Goal: Task Accomplishment & Management: Use online tool/utility

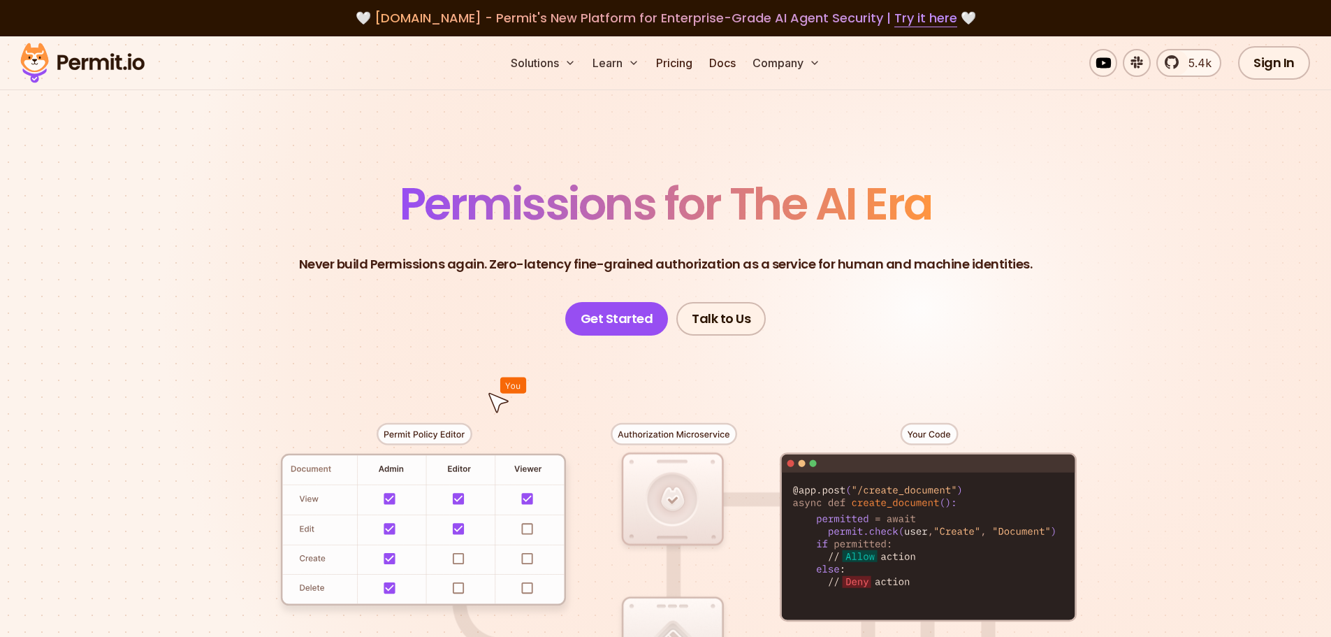
click at [663, 82] on div "Solutions Learn Pricing Docs Company 5.4k Sign In Start Now" at bounding box center [665, 63] width 1331 height 54
click at [676, 68] on link "Pricing" at bounding box center [675, 63] width 48 height 28
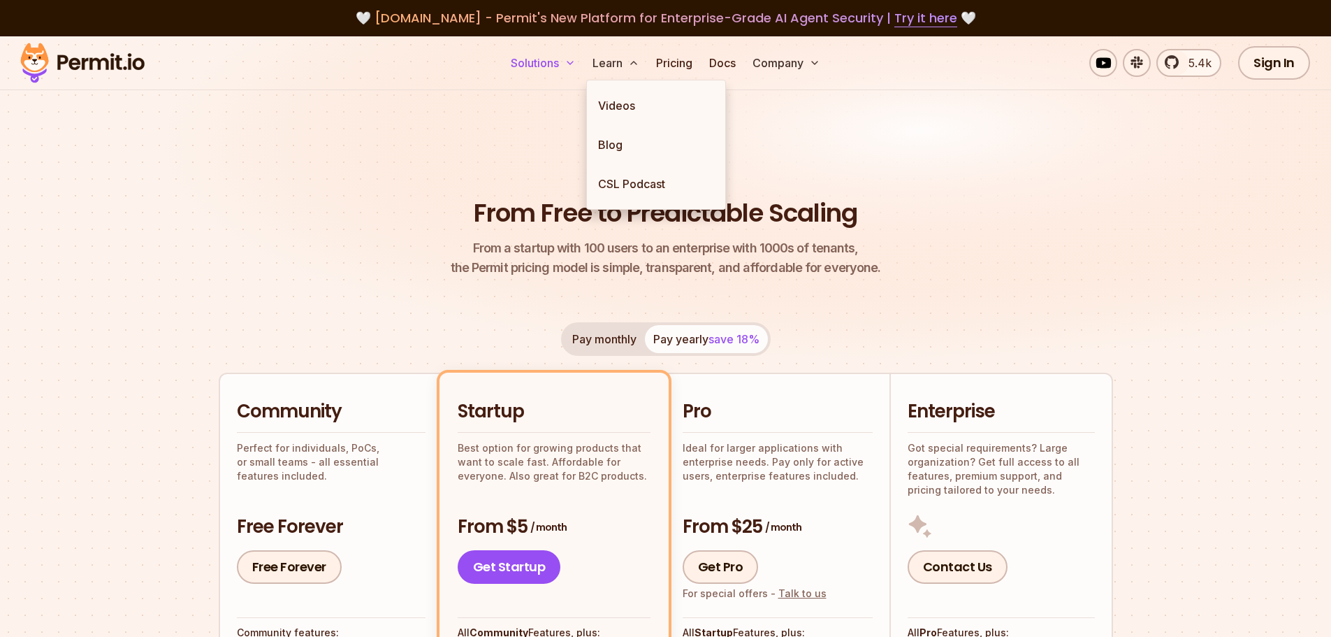
click at [544, 60] on button "Solutions" at bounding box center [543, 63] width 76 height 28
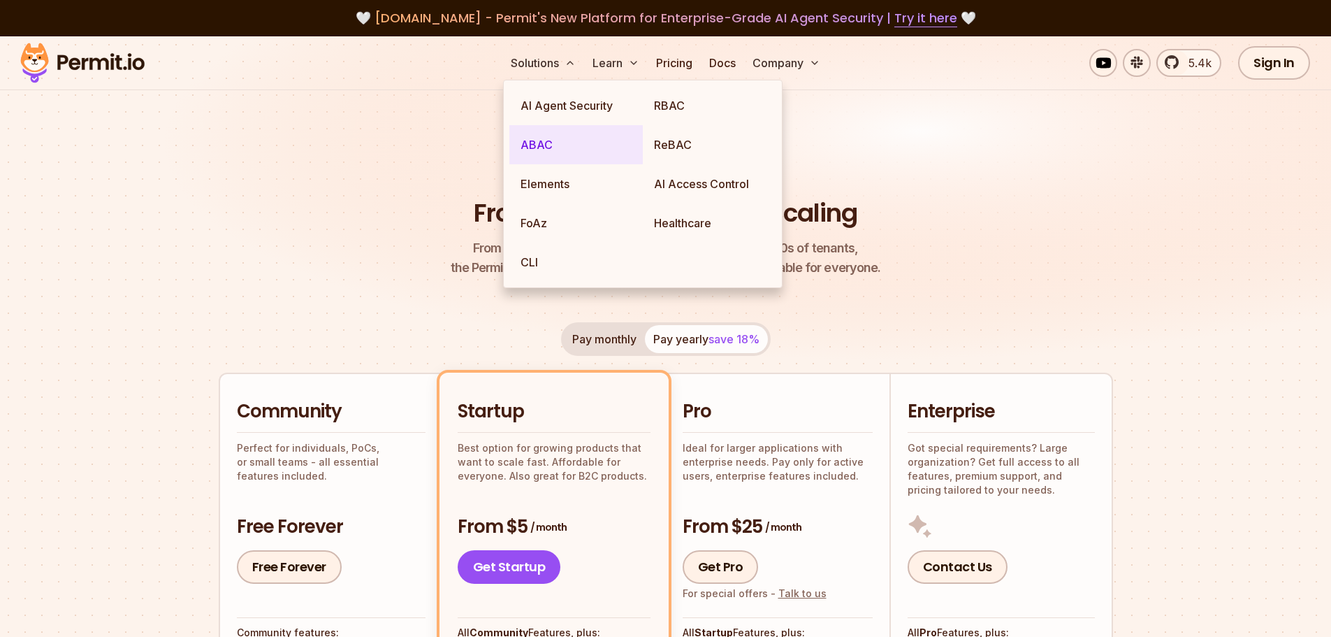
click at [546, 143] on link "ABAC" at bounding box center [575, 144] width 133 height 39
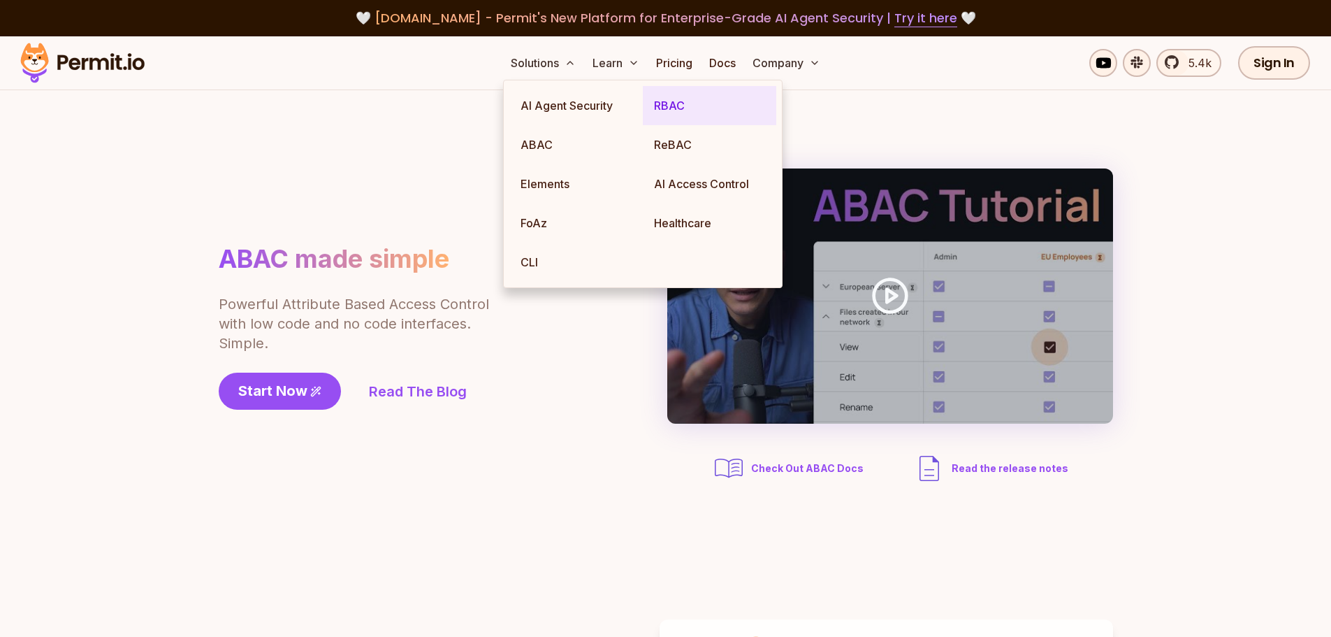
click at [681, 112] on link "RBAC" at bounding box center [709, 105] width 133 height 39
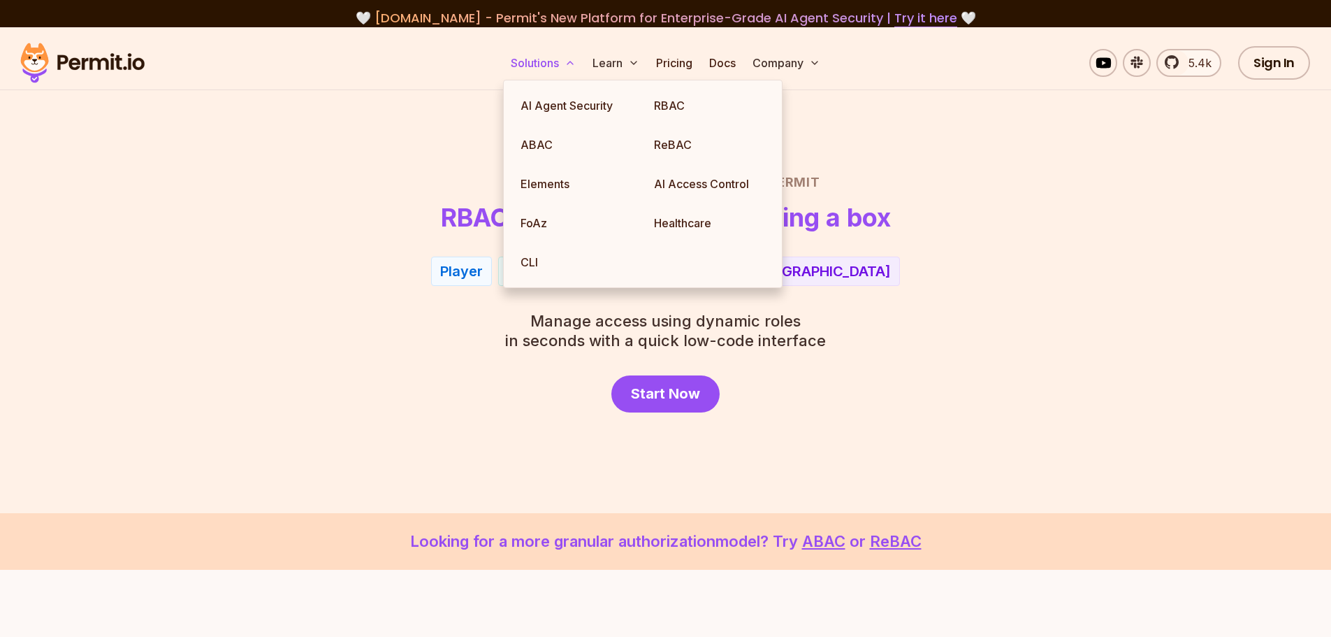
click at [539, 63] on button "Solutions" at bounding box center [543, 63] width 76 height 28
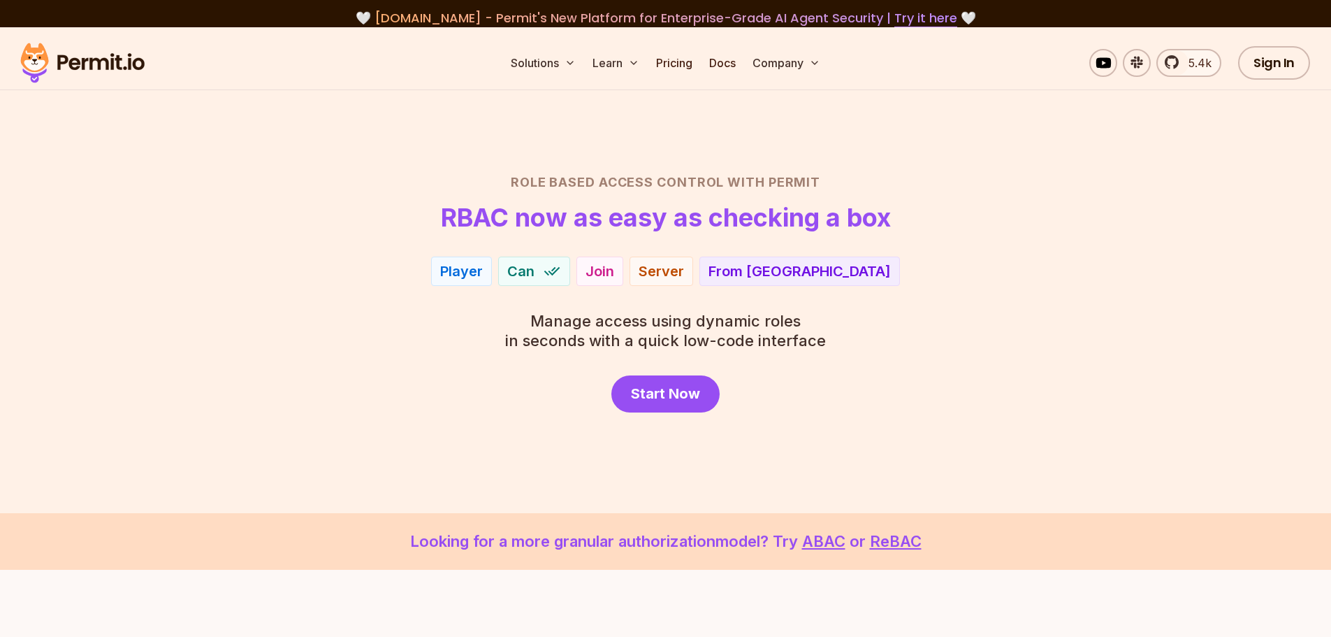
click at [117, 64] on img at bounding box center [82, 63] width 137 height 48
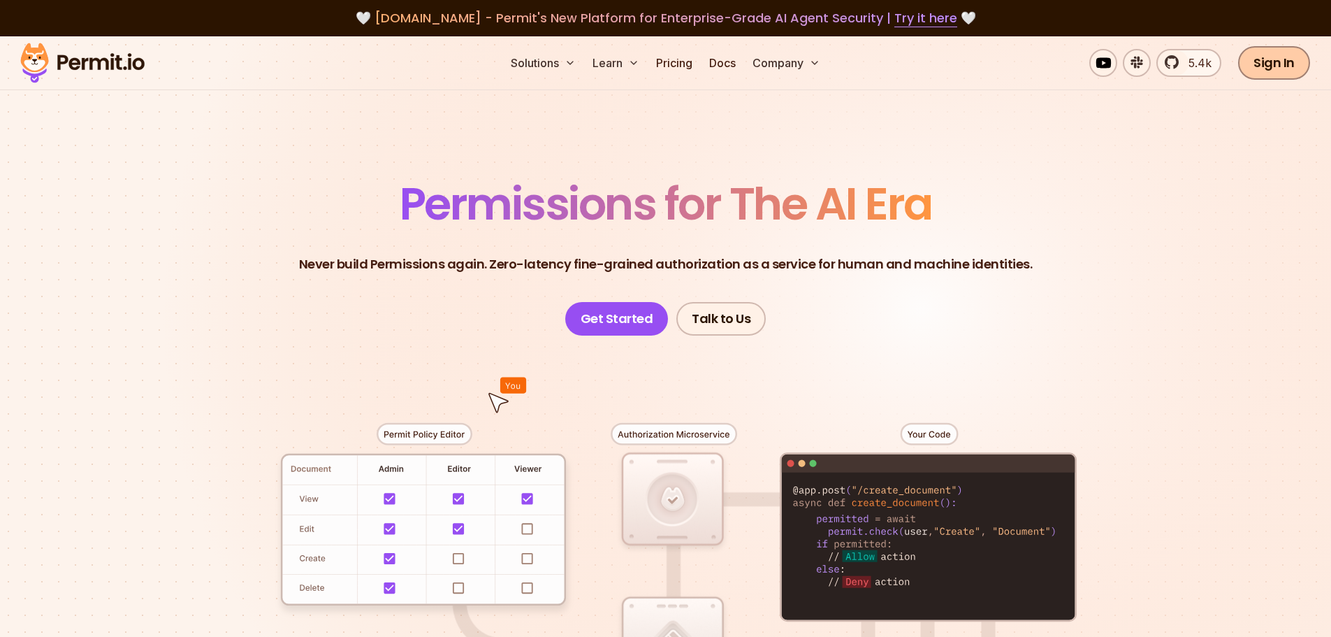
click at [1272, 61] on link "Sign In" at bounding box center [1274, 63] width 72 height 34
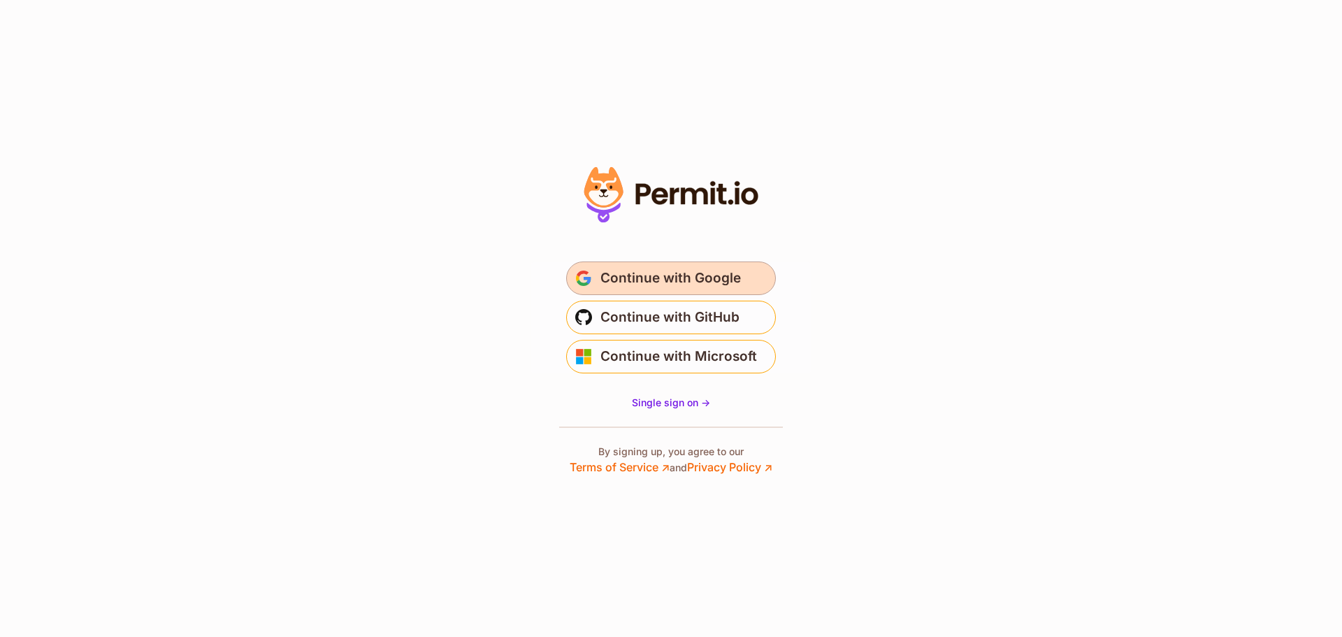
click at [653, 291] on button "Continue with Google" at bounding box center [671, 278] width 210 height 34
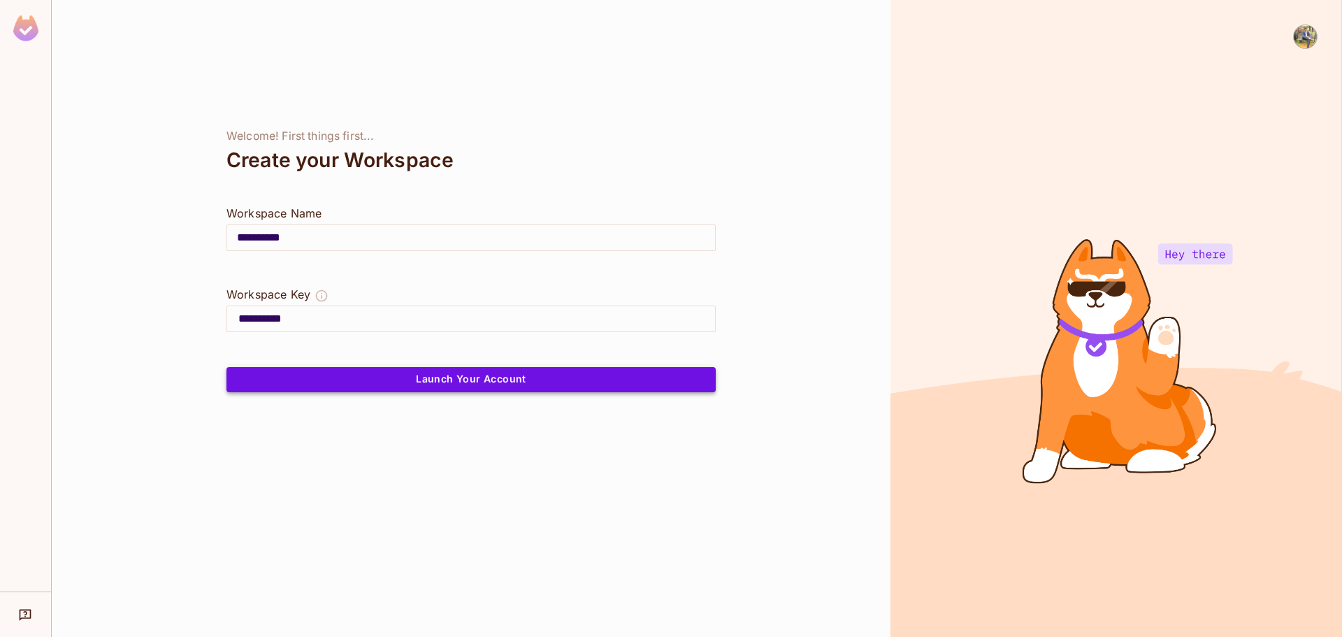
click at [397, 375] on button "Launch Your Account" at bounding box center [470, 379] width 489 height 25
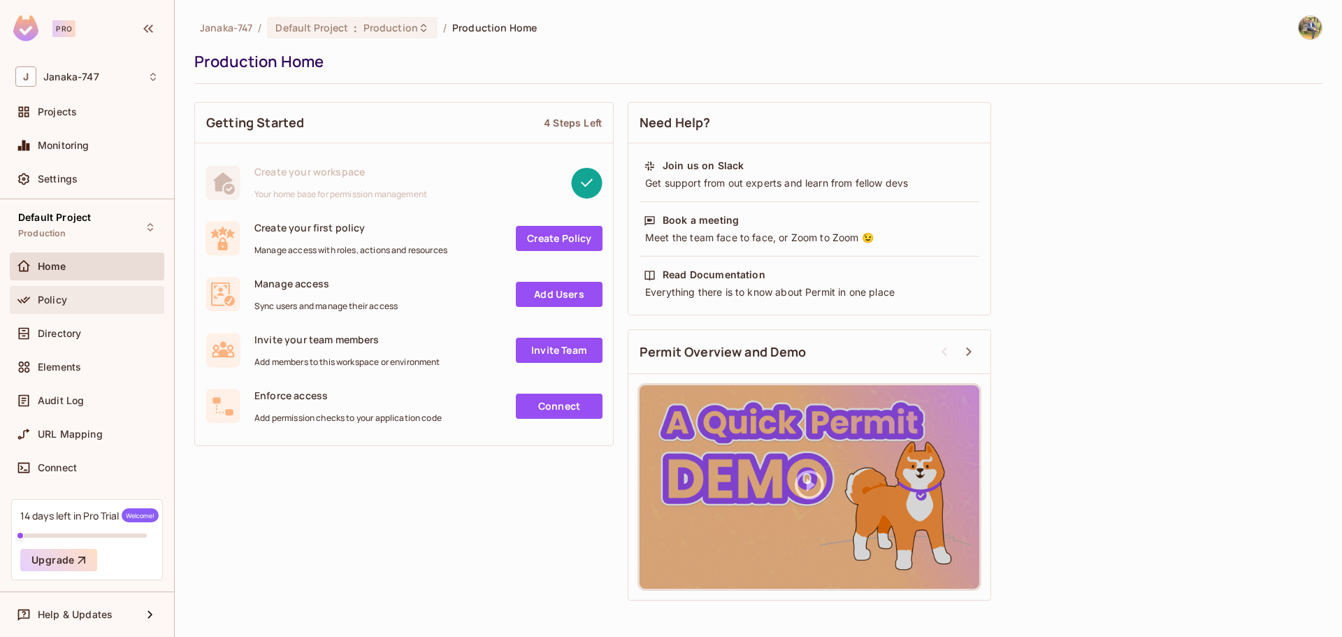
click at [87, 291] on div "Policy" at bounding box center [86, 299] width 143 height 17
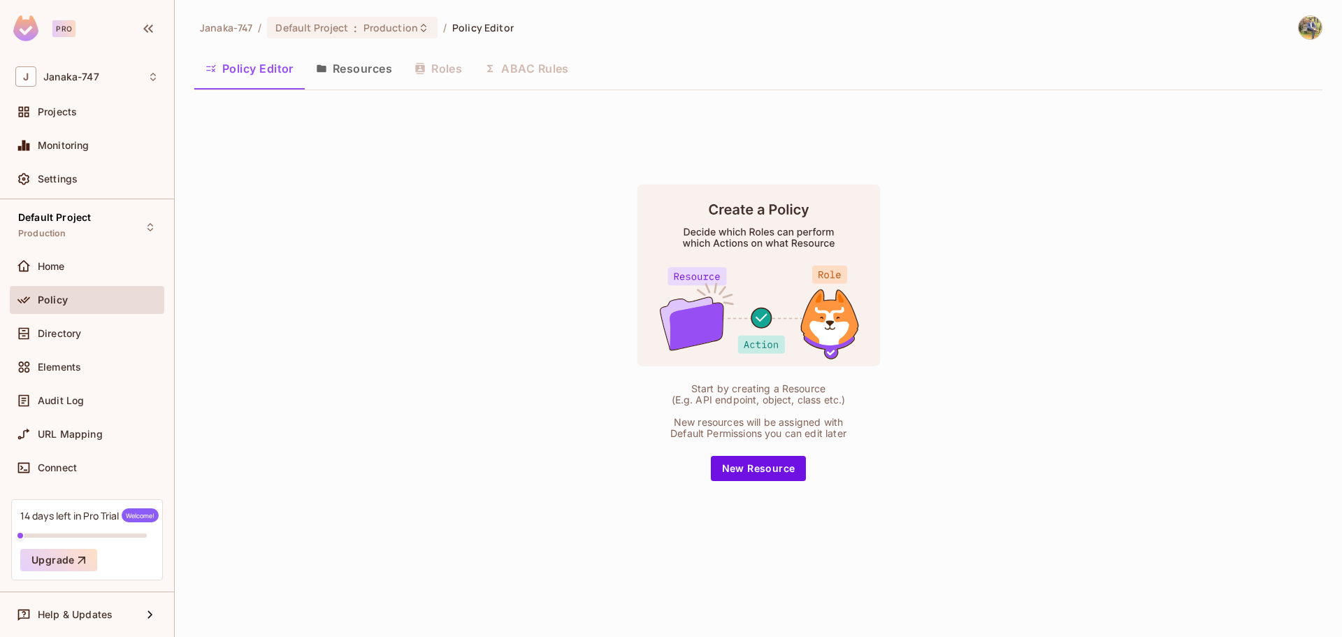
click at [370, 75] on button "Resources" at bounding box center [354, 68] width 99 height 35
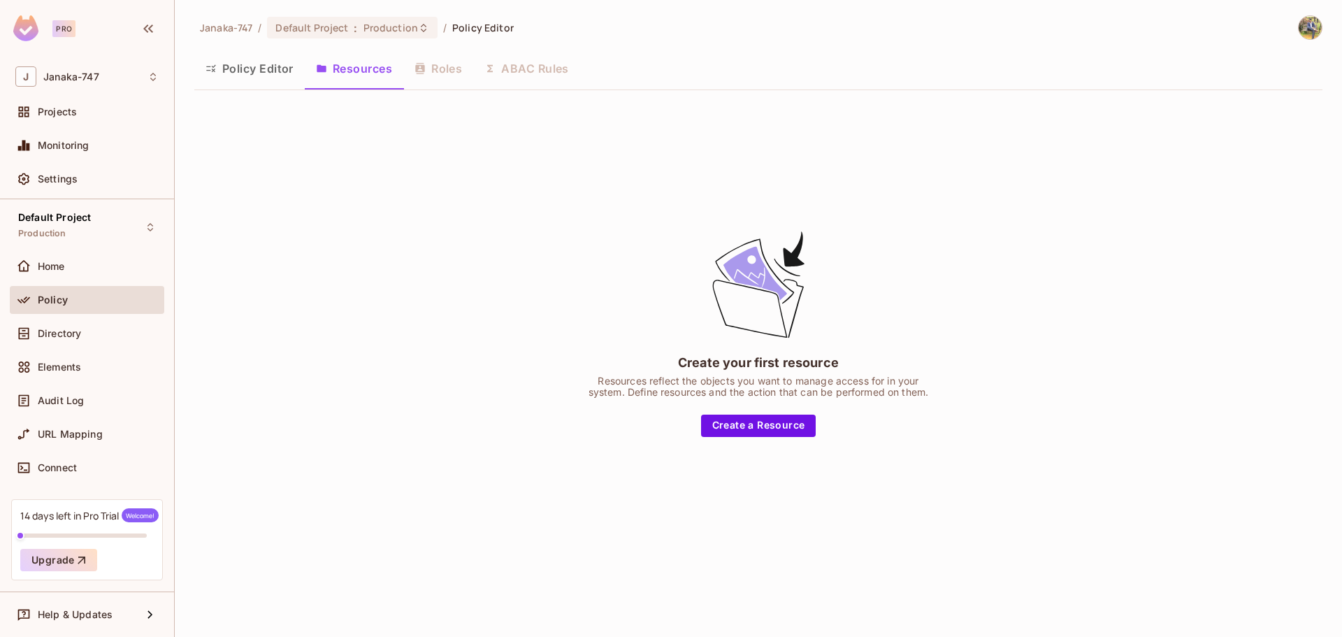
click at [273, 82] on button "Policy Editor" at bounding box center [249, 68] width 110 height 35
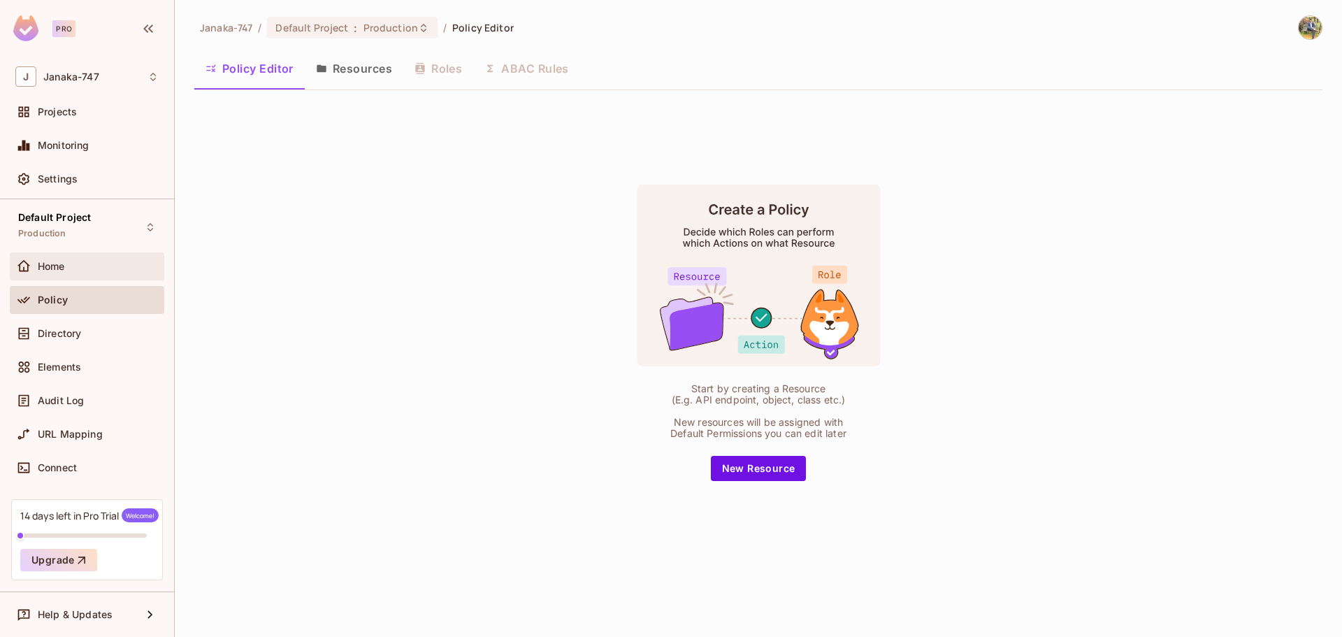
click at [97, 266] on div "Home" at bounding box center [98, 266] width 121 height 11
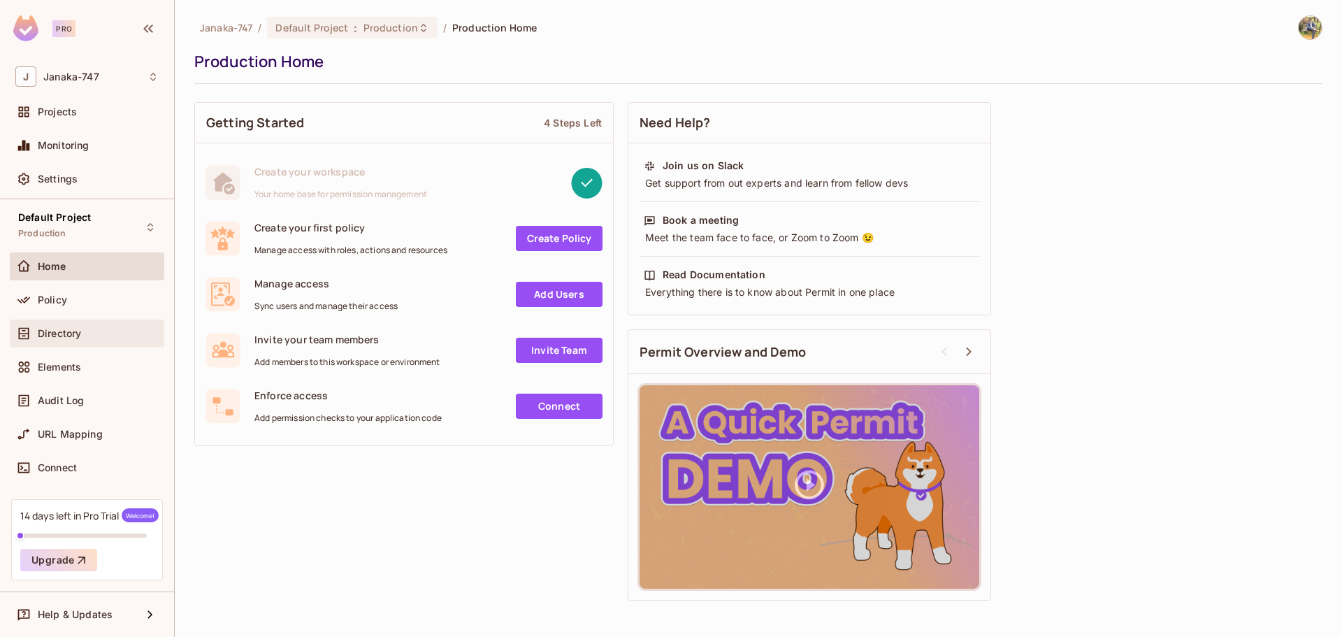
click at [115, 337] on div "Directory" at bounding box center [98, 333] width 121 height 11
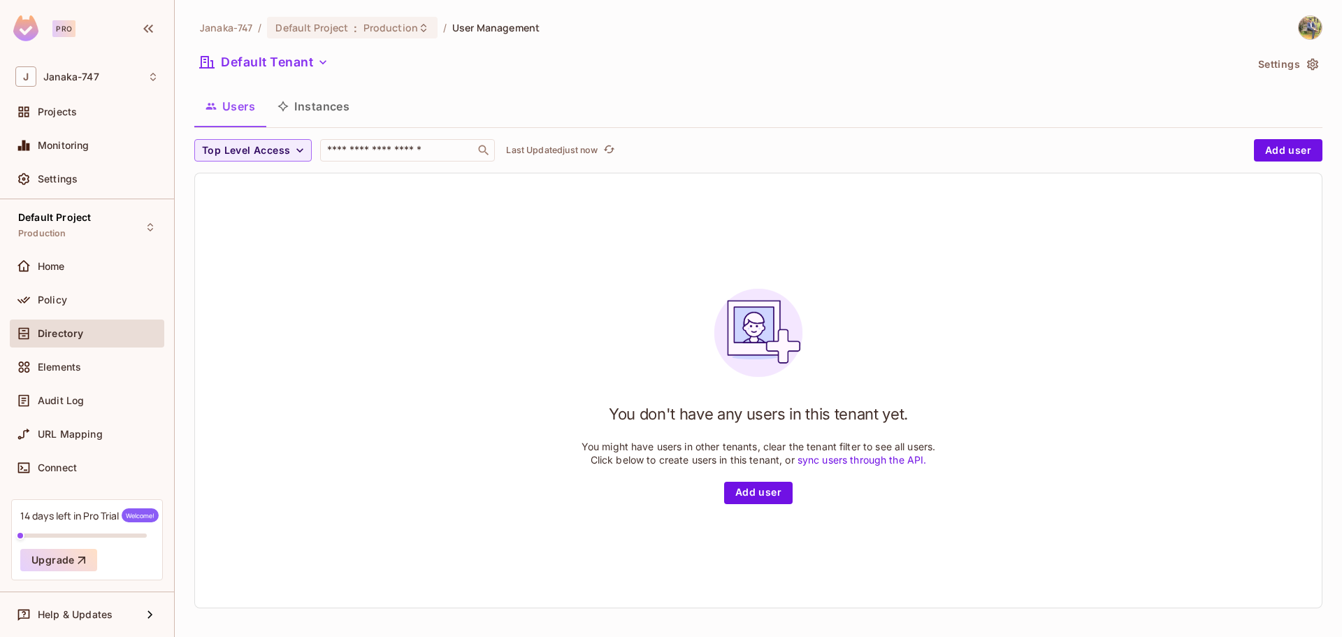
click at [143, 347] on div "Directory" at bounding box center [87, 336] width 154 height 34
click at [126, 361] on div "Elements" at bounding box center [98, 366] width 121 height 11
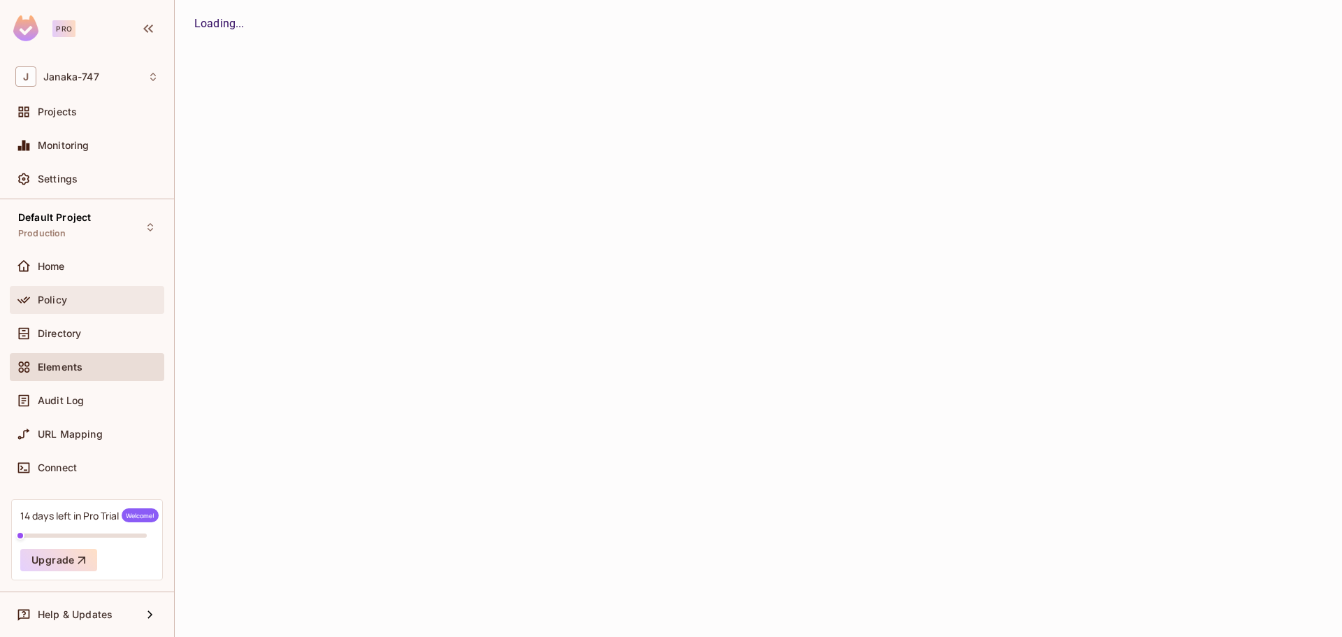
click at [122, 301] on div "Policy" at bounding box center [98, 299] width 121 height 11
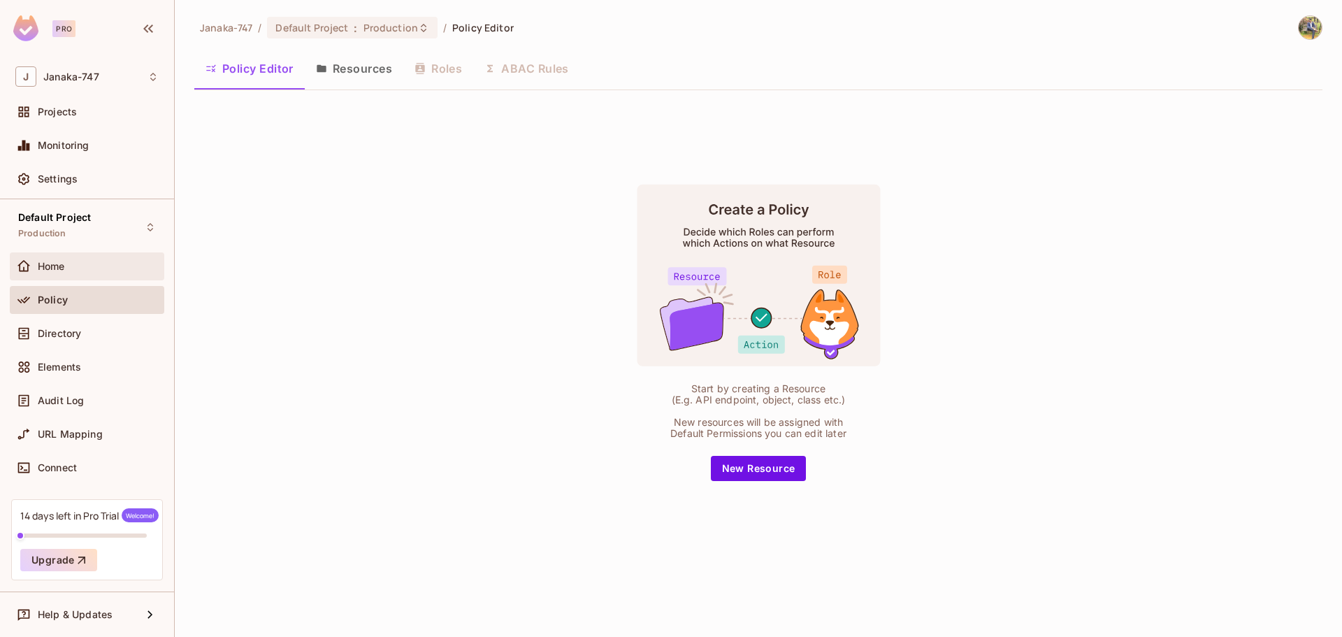
click at [124, 278] on div "Home" at bounding box center [87, 266] width 154 height 28
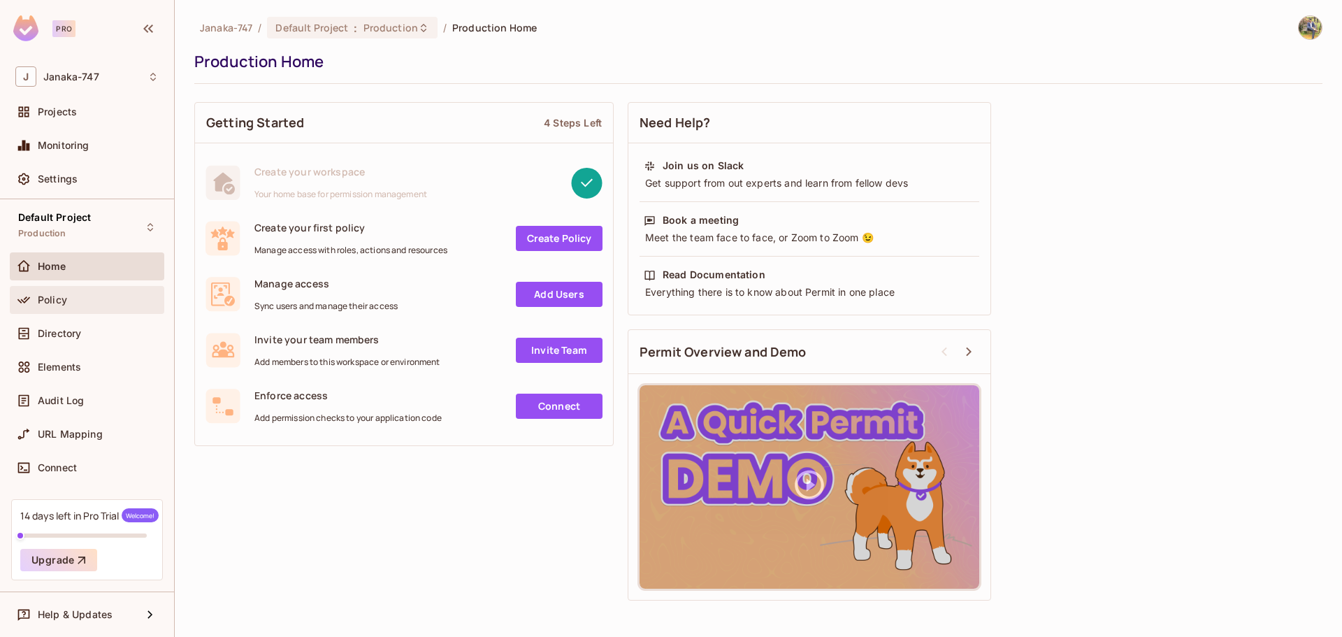
click at [116, 295] on div "Policy" at bounding box center [98, 299] width 121 height 11
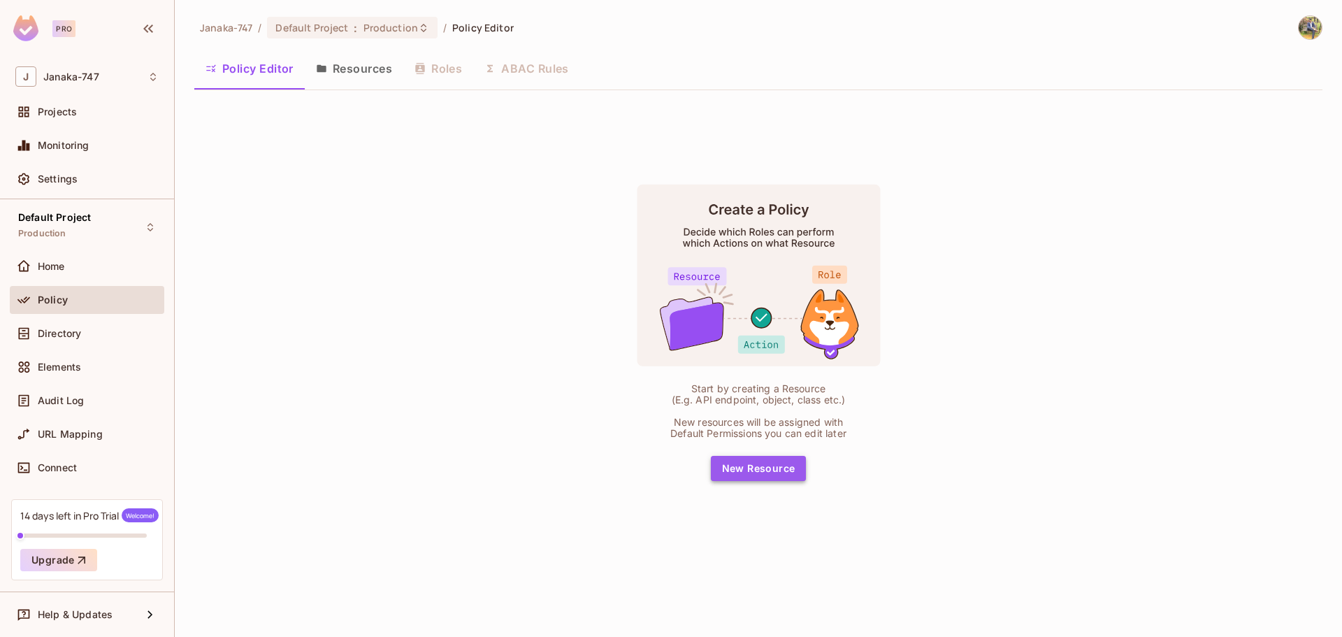
click at [770, 458] on button "New Resource" at bounding box center [759, 468] width 96 height 25
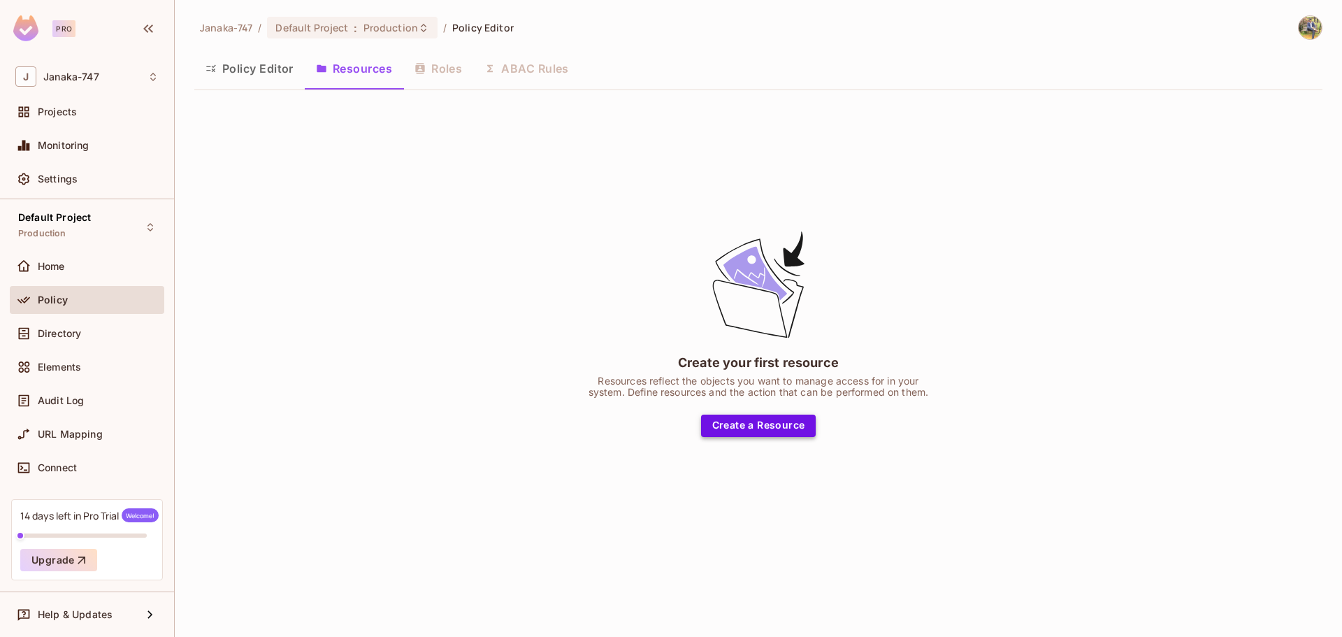
click at [755, 426] on button "Create a Resource" at bounding box center [758, 425] width 115 height 22
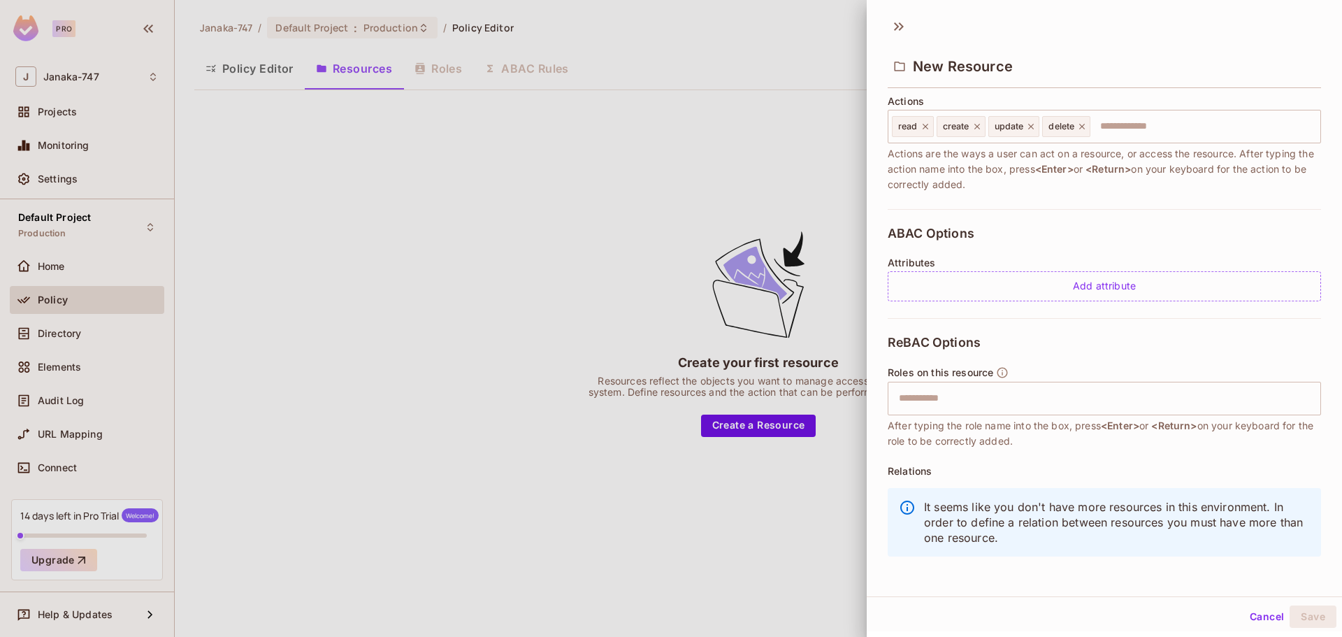
scroll to position [186, 0]
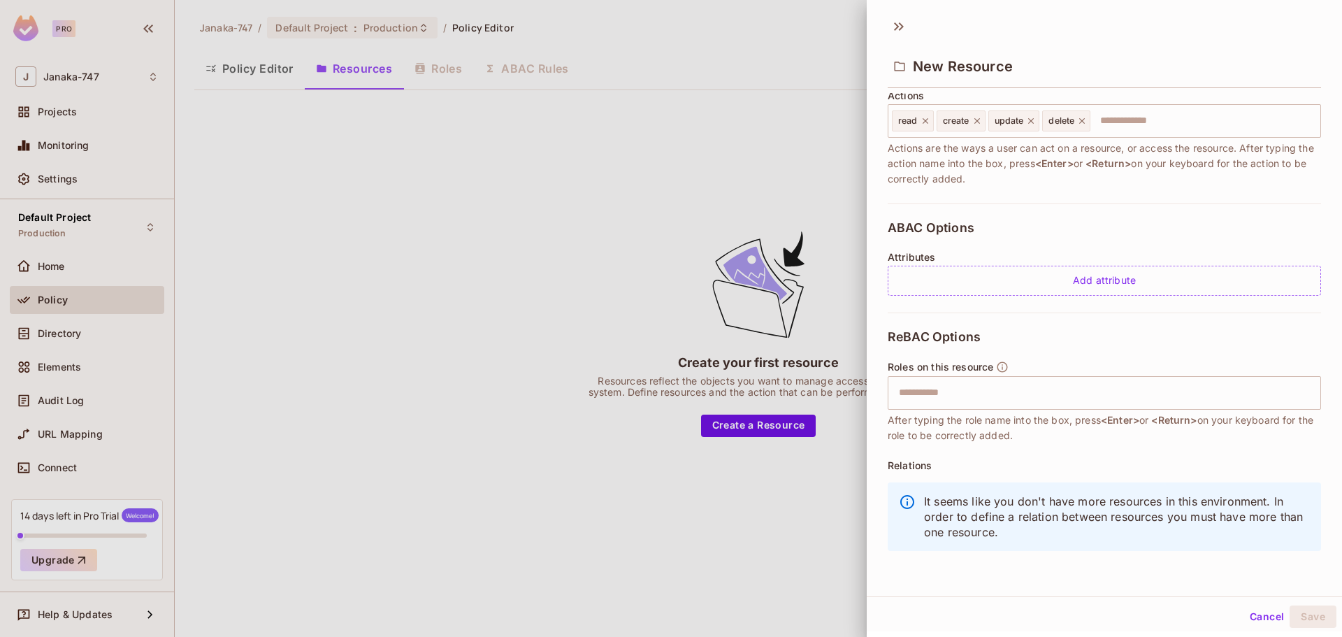
click at [862, 295] on div at bounding box center [671, 318] width 1342 height 637
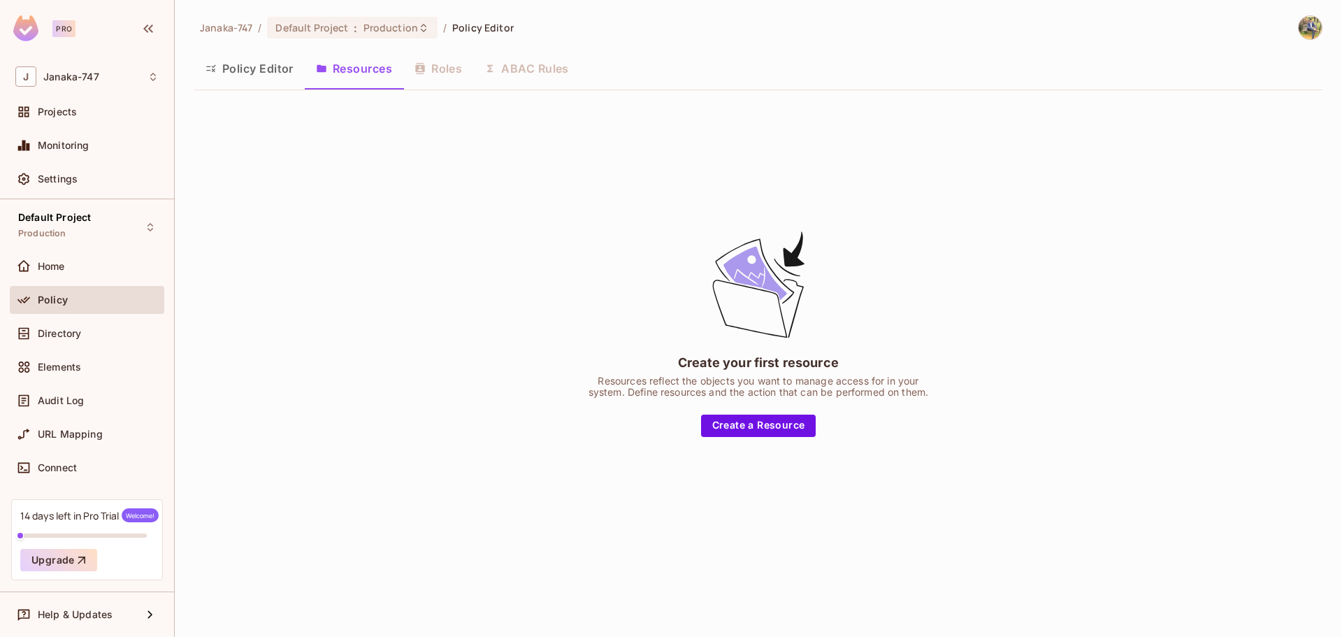
click at [301, 74] on button "Policy Editor" at bounding box center [249, 68] width 110 height 35
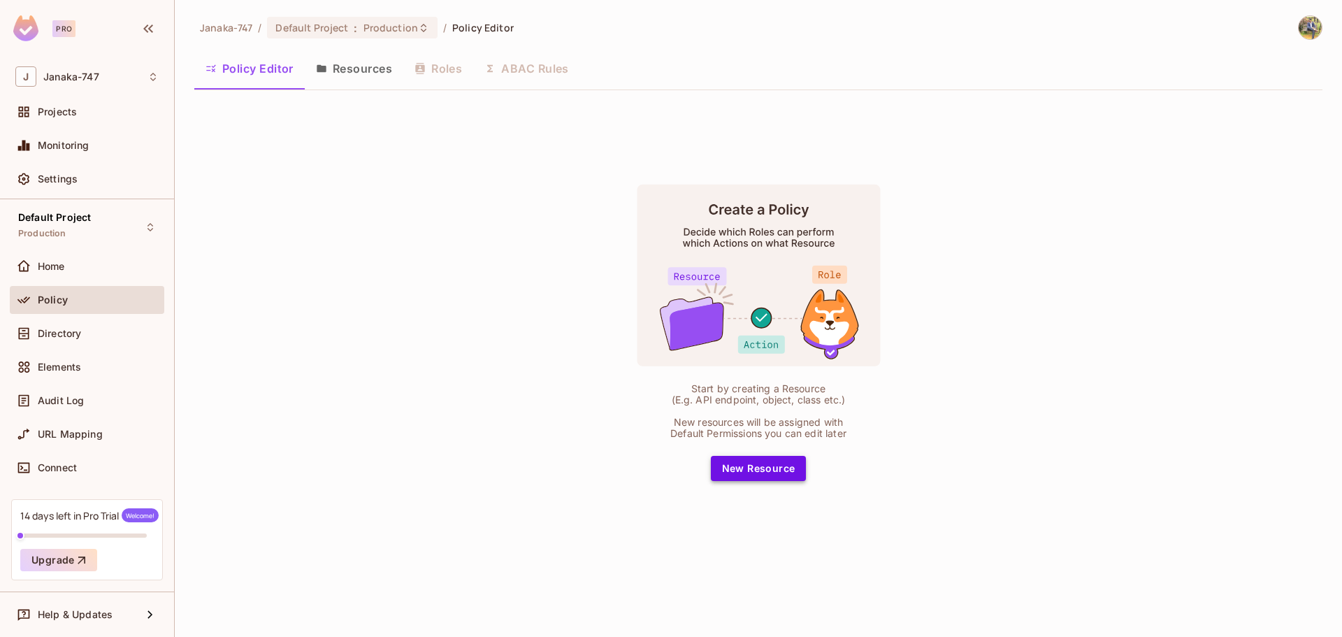
click at [777, 465] on button "New Resource" at bounding box center [759, 468] width 96 height 25
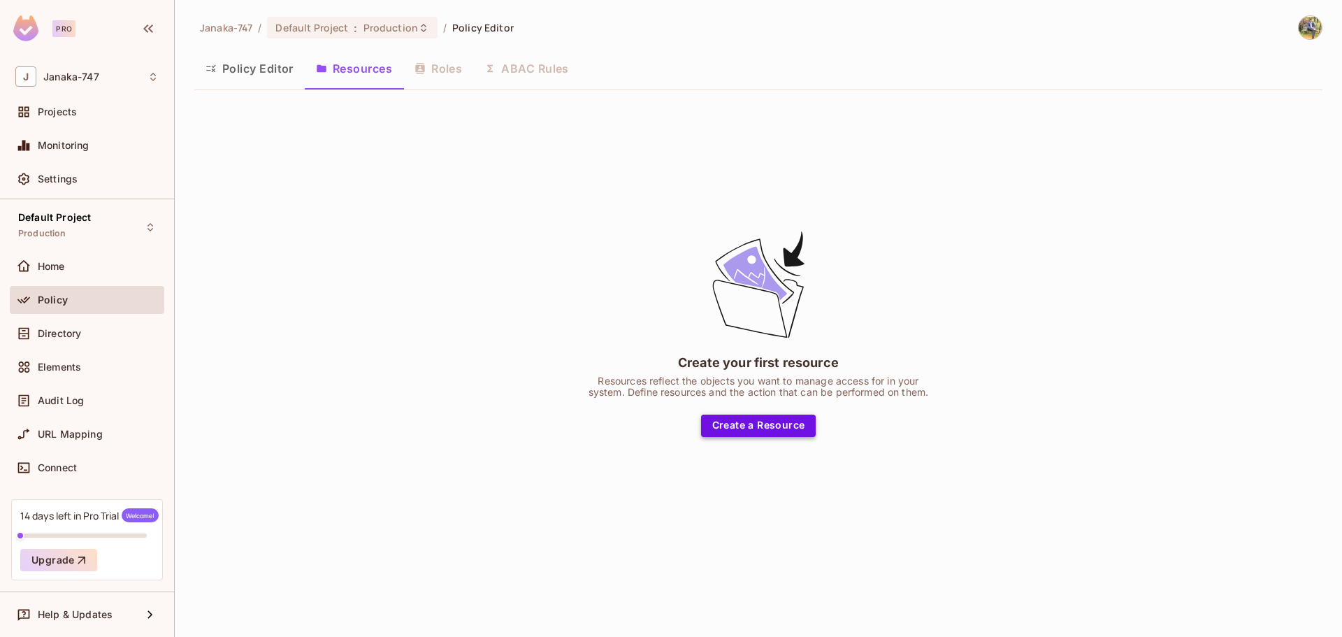
click at [757, 433] on button "Create a Resource" at bounding box center [758, 425] width 115 height 22
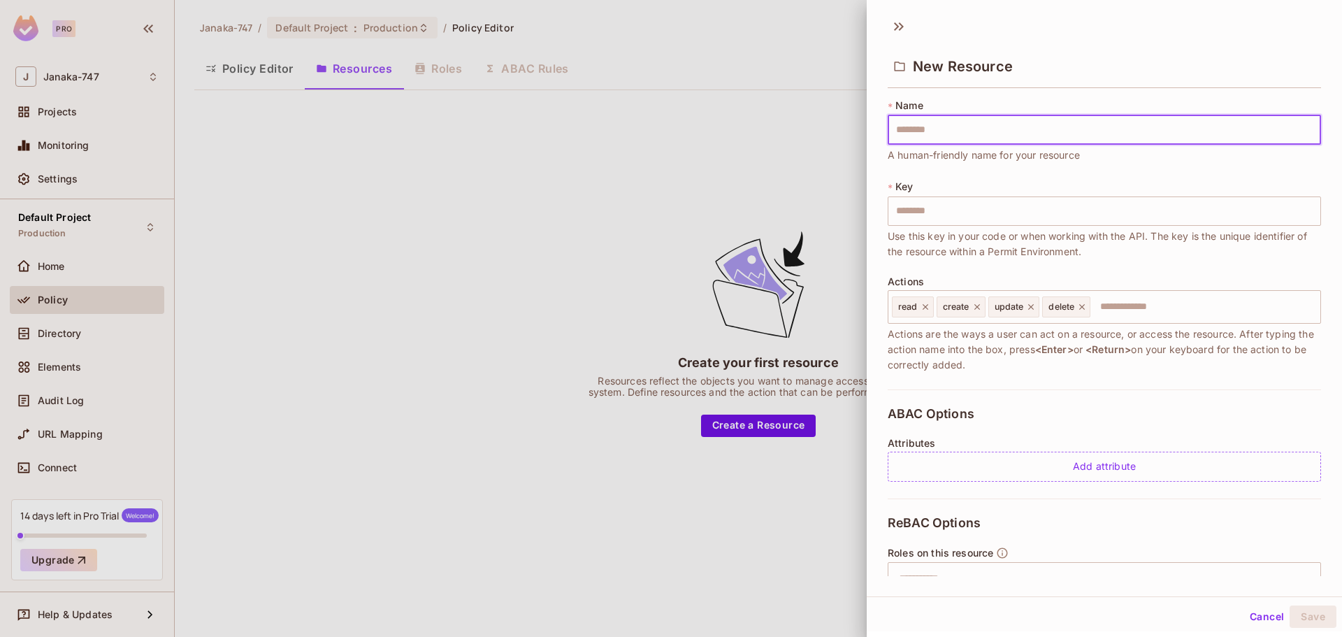
type input "*"
type input "**"
type input "***"
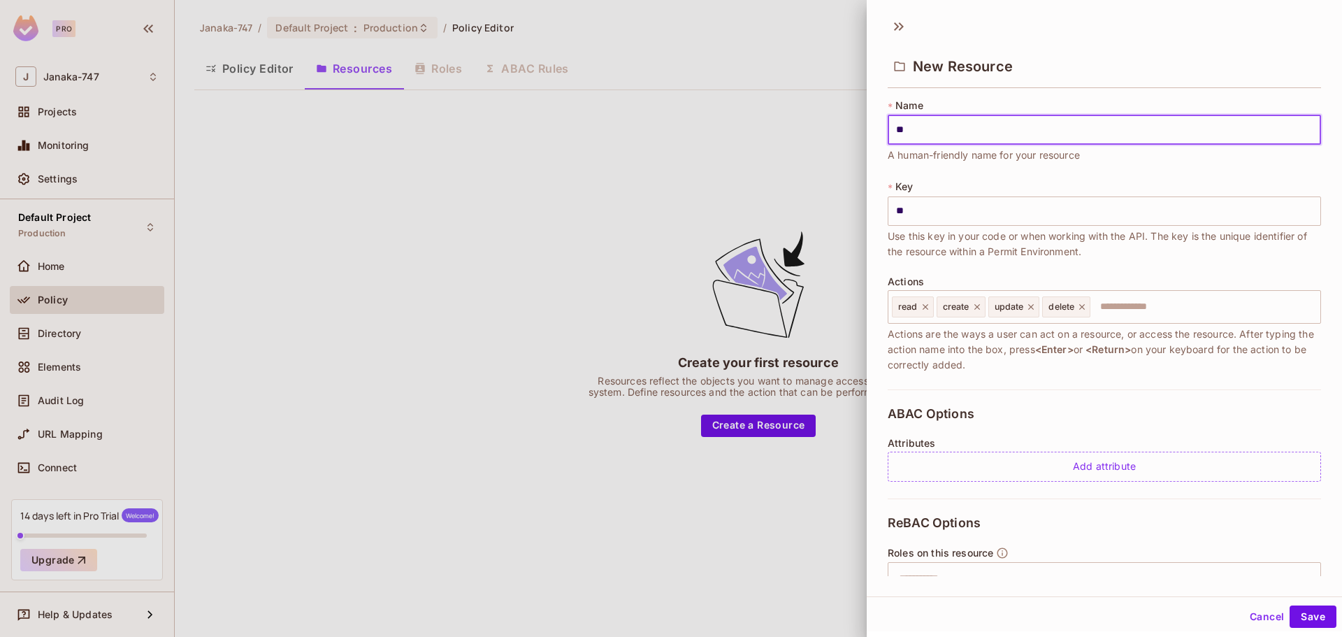
type input "***"
type input "****"
click at [1304, 609] on button "Save" at bounding box center [1312, 616] width 47 height 22
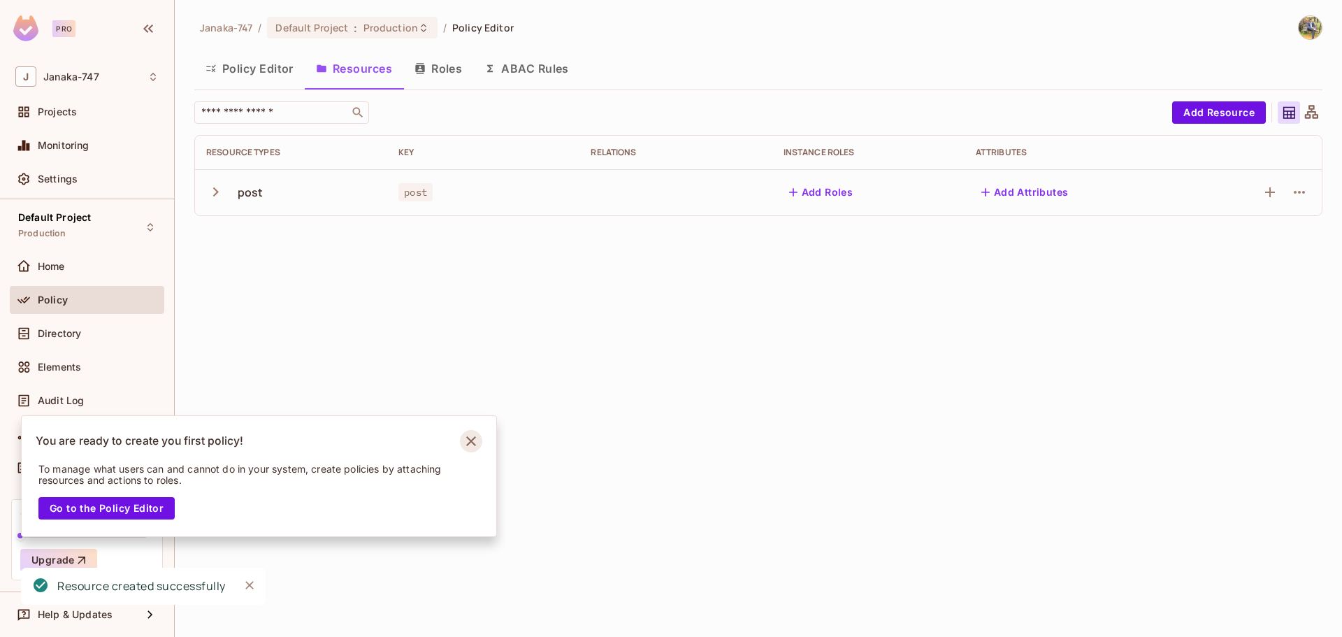
click at [474, 435] on icon "Notifications Alt+T" at bounding box center [471, 441] width 22 height 22
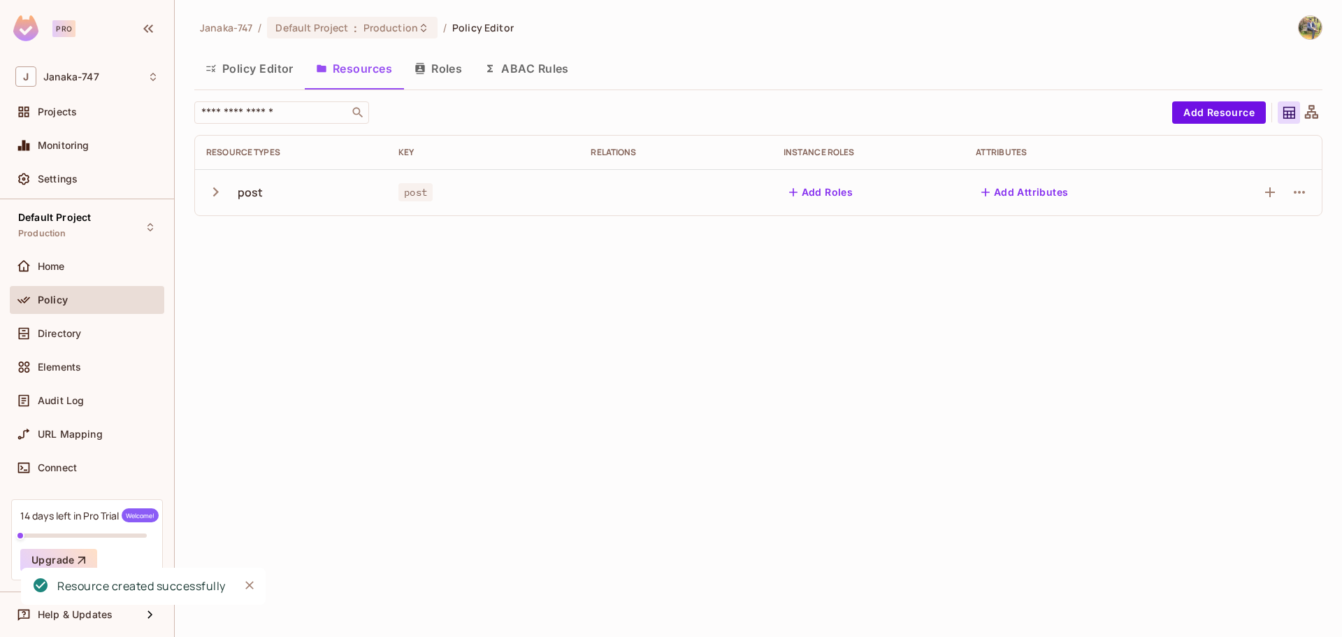
click at [212, 192] on icon "button" at bounding box center [215, 191] width 19 height 19
click at [213, 190] on icon "button" at bounding box center [215, 191] width 19 height 19
click at [426, 96] on div "Janaka-747 / Default Project : Production / Policy Editor Policy Editor Resourc…" at bounding box center [758, 121] width 1128 height 212
click at [444, 81] on button "Roles" at bounding box center [438, 68] width 70 height 35
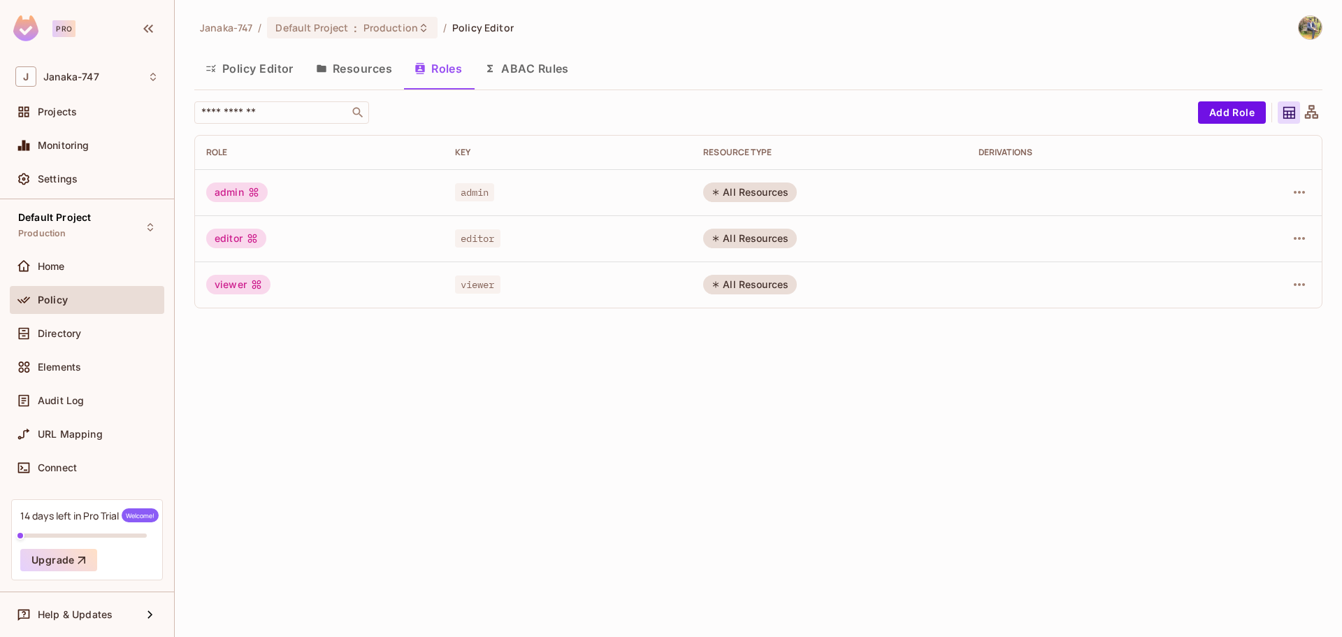
click at [511, 70] on button "ABAC Rules" at bounding box center [526, 68] width 107 height 35
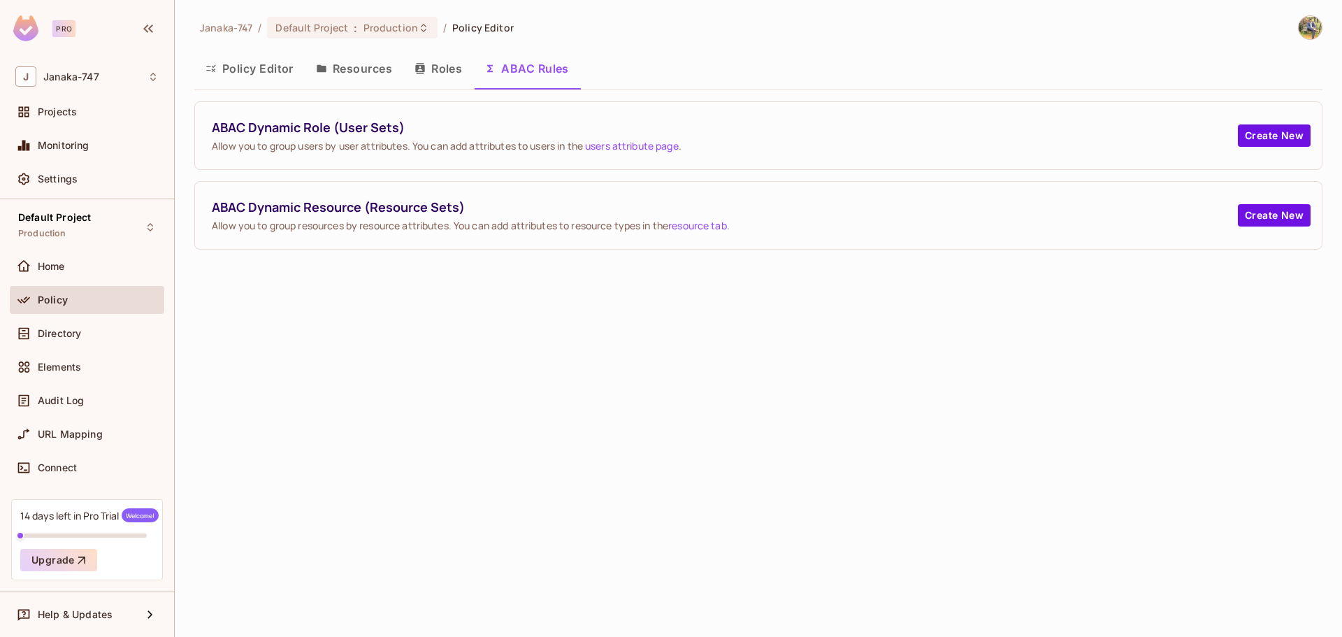
click at [292, 72] on button "Policy Editor" at bounding box center [249, 68] width 110 height 35
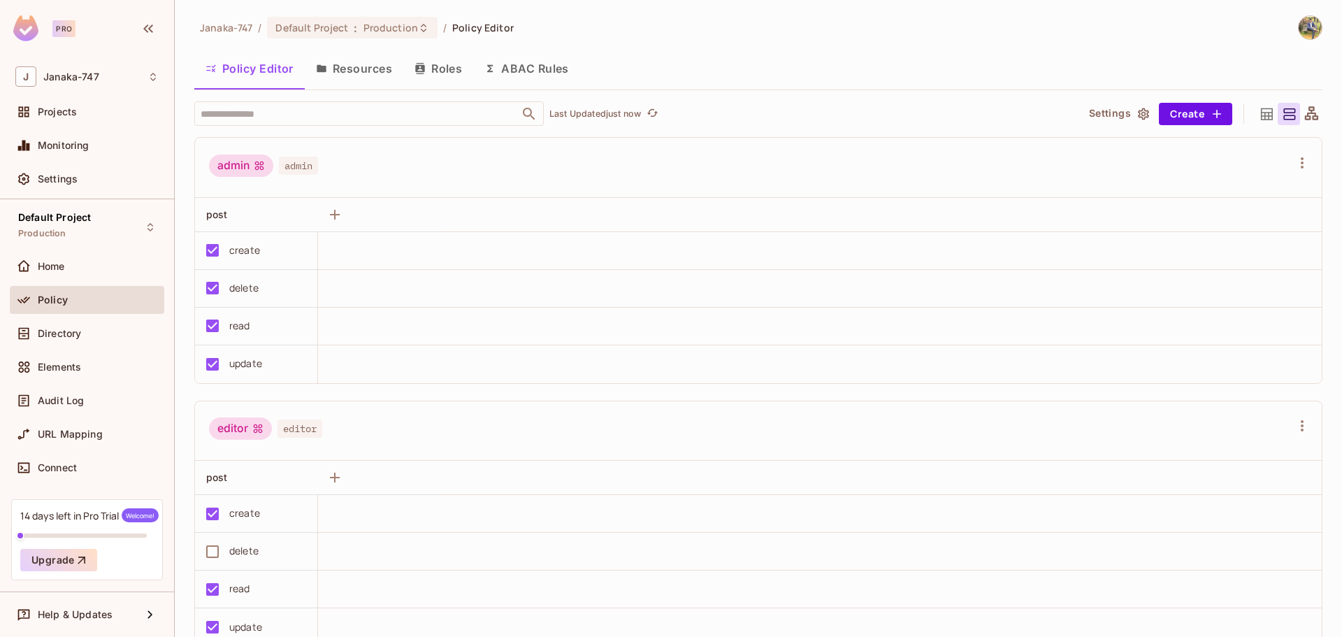
click at [363, 71] on button "Resources" at bounding box center [354, 68] width 99 height 35
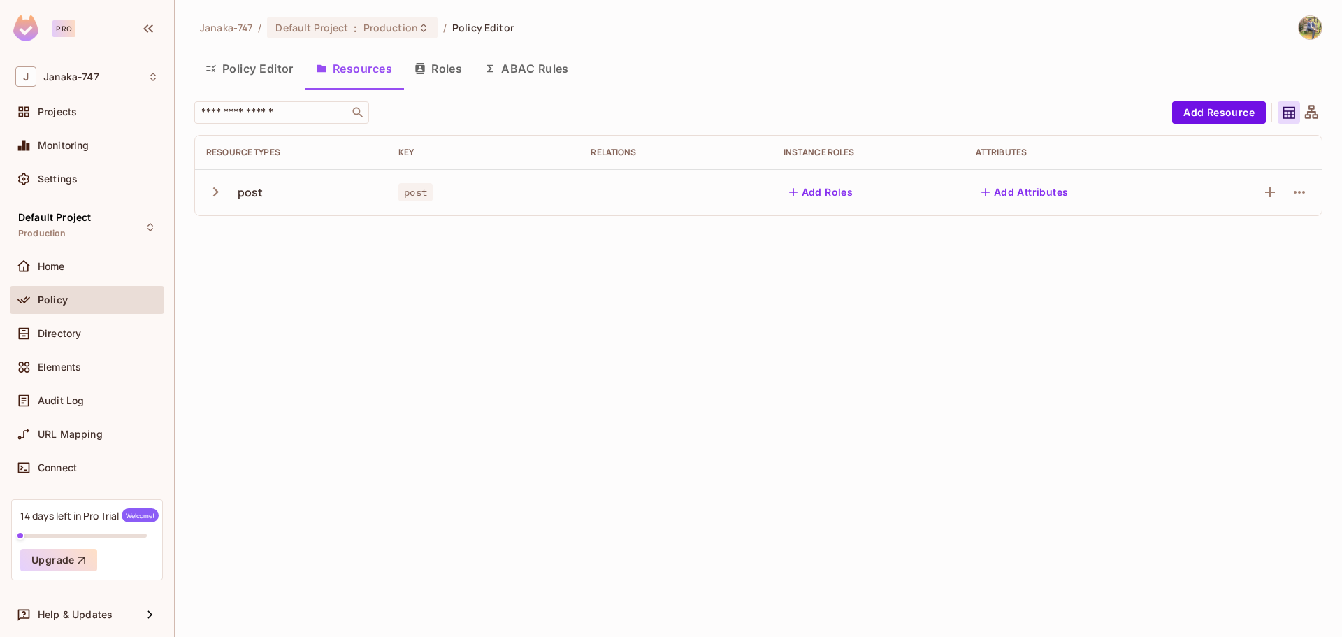
click at [289, 68] on button "Policy Editor" at bounding box center [249, 68] width 110 height 35
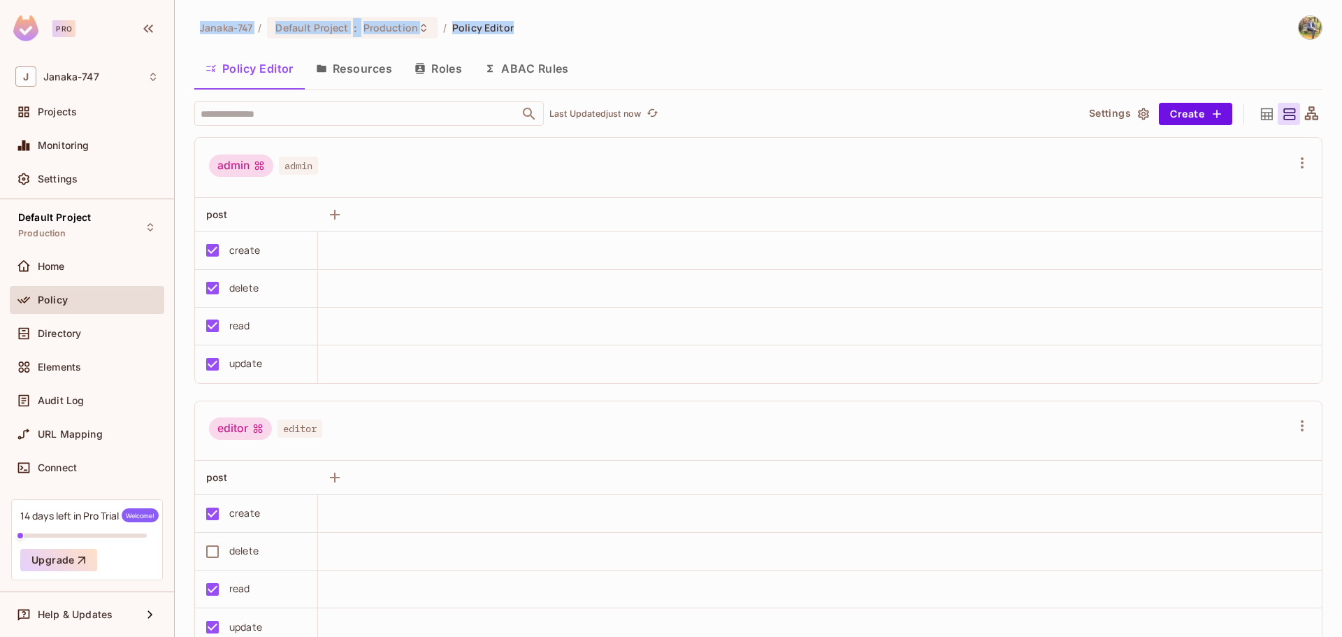
drag, startPoint x: 581, startPoint y: 36, endPoint x: 192, endPoint y: 34, distance: 388.5
click at [192, 34] on div "Janaka-747 / Default Project : Production / Policy Editor Policy Editor Resourc…" at bounding box center [758, 318] width 1167 height 637
click at [155, 34] on icon "button" at bounding box center [148, 28] width 17 height 17
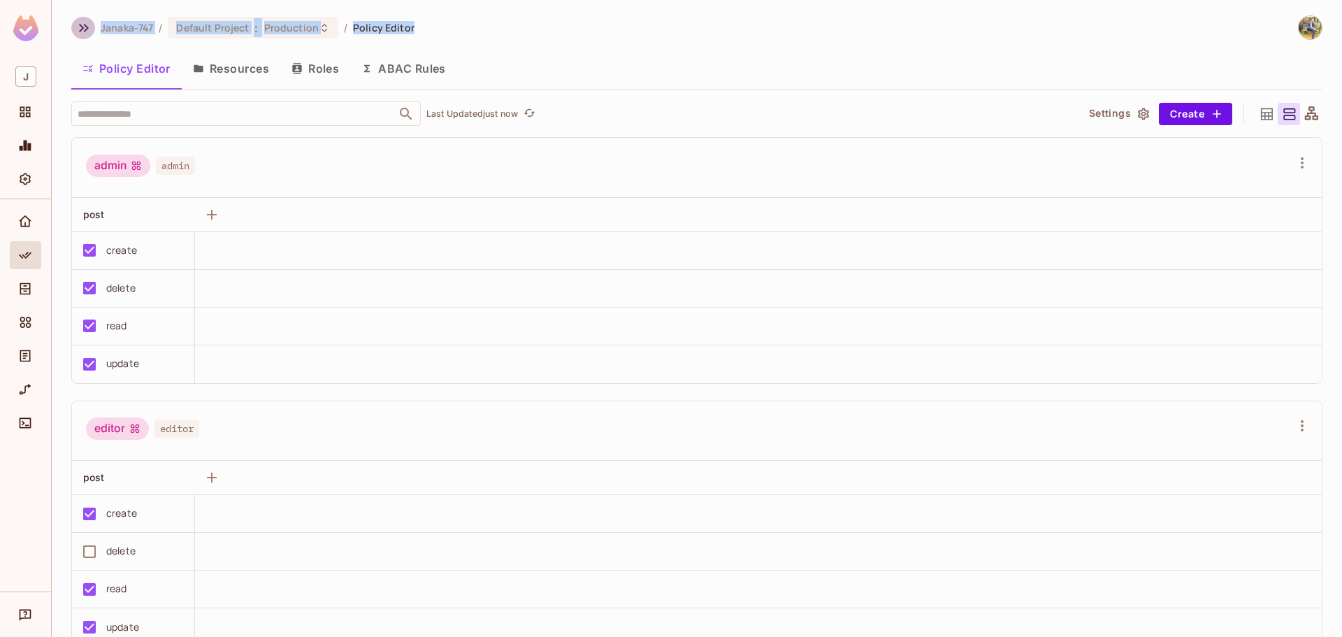
click at [78, 38] on button "button" at bounding box center [83, 28] width 24 height 22
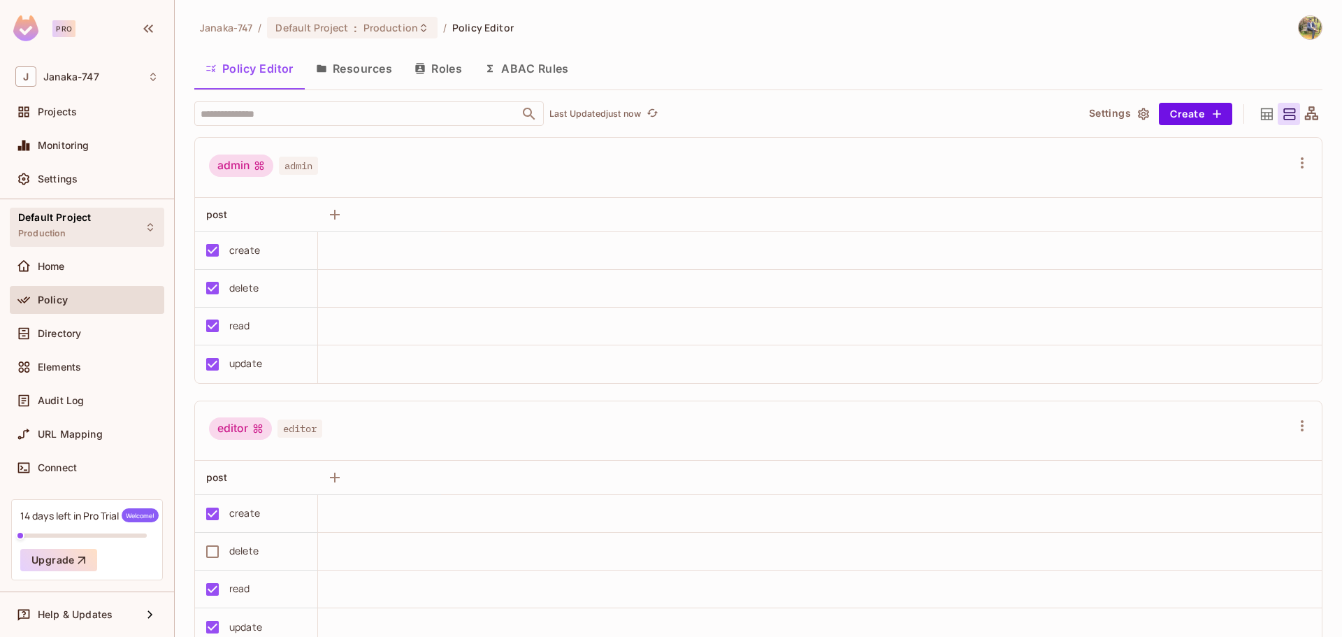
click at [134, 213] on div "Default Project Production" at bounding box center [87, 227] width 154 height 38
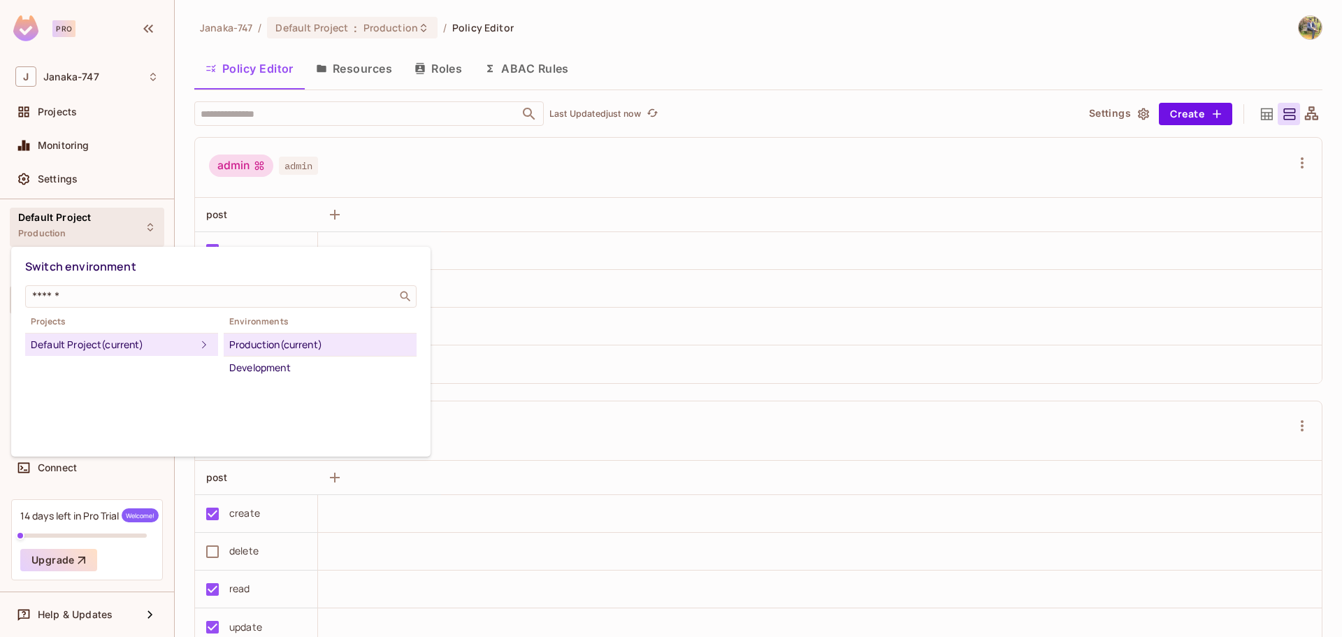
click at [98, 208] on div at bounding box center [671, 318] width 1342 height 637
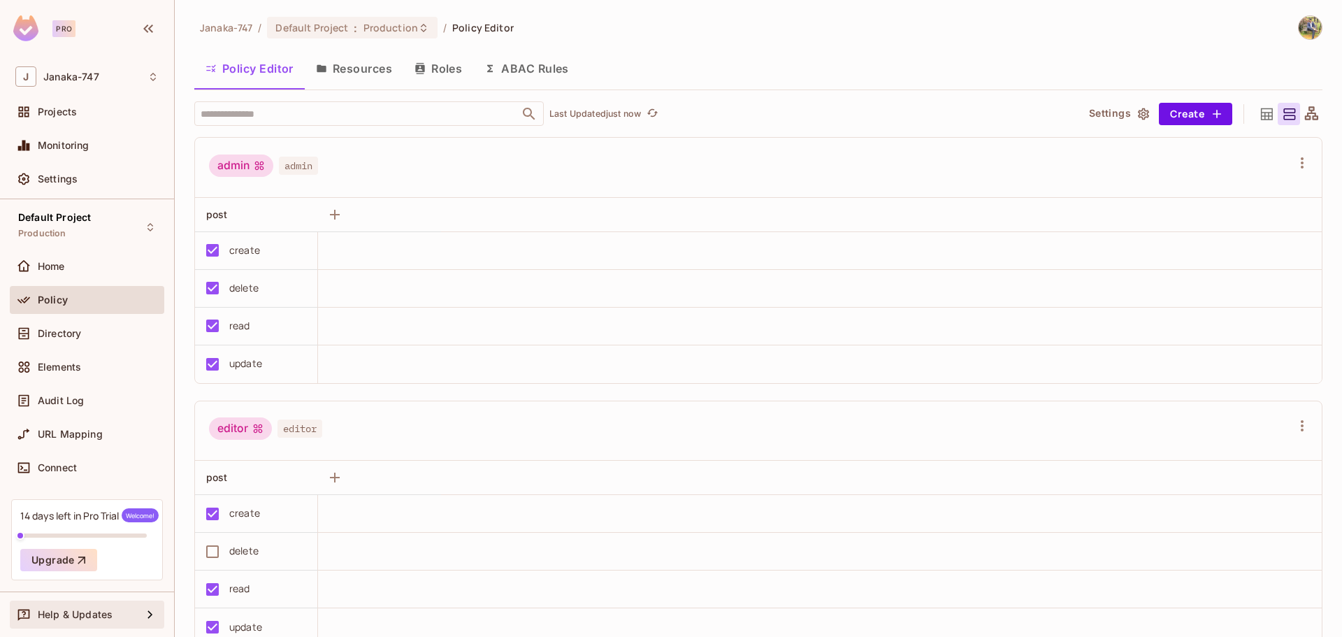
click at [151, 604] on div "Help & Updates" at bounding box center [87, 614] width 154 height 28
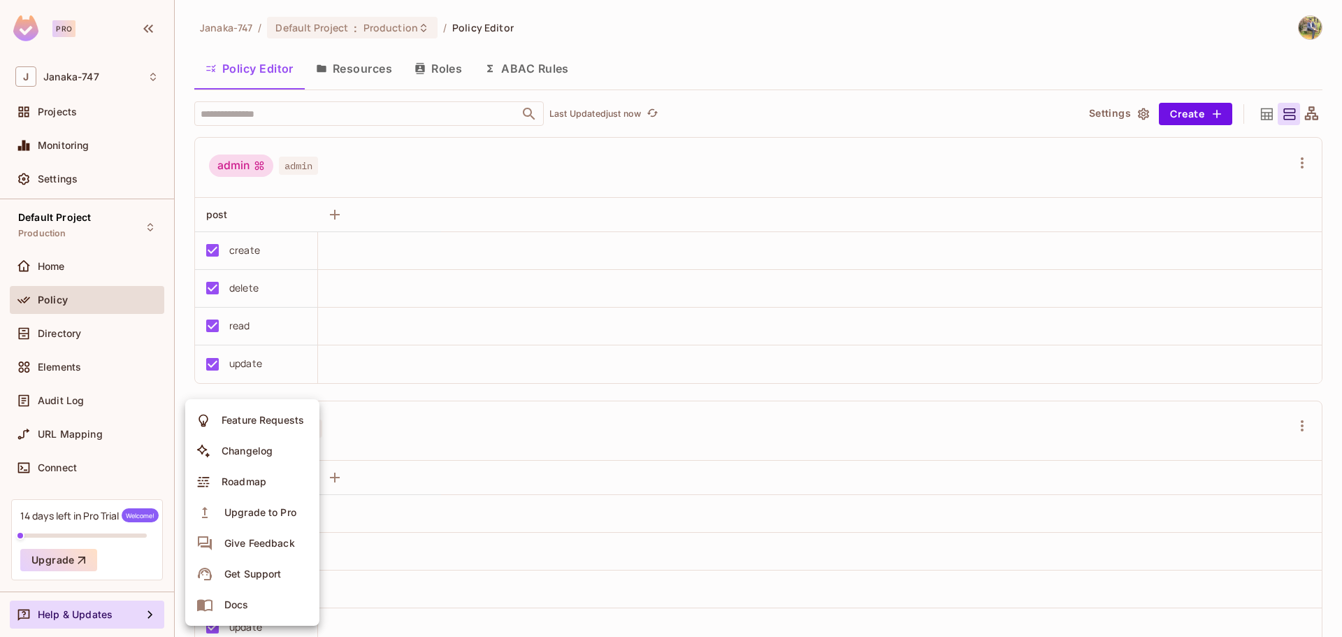
click at [1240, 64] on div at bounding box center [671, 318] width 1342 height 637
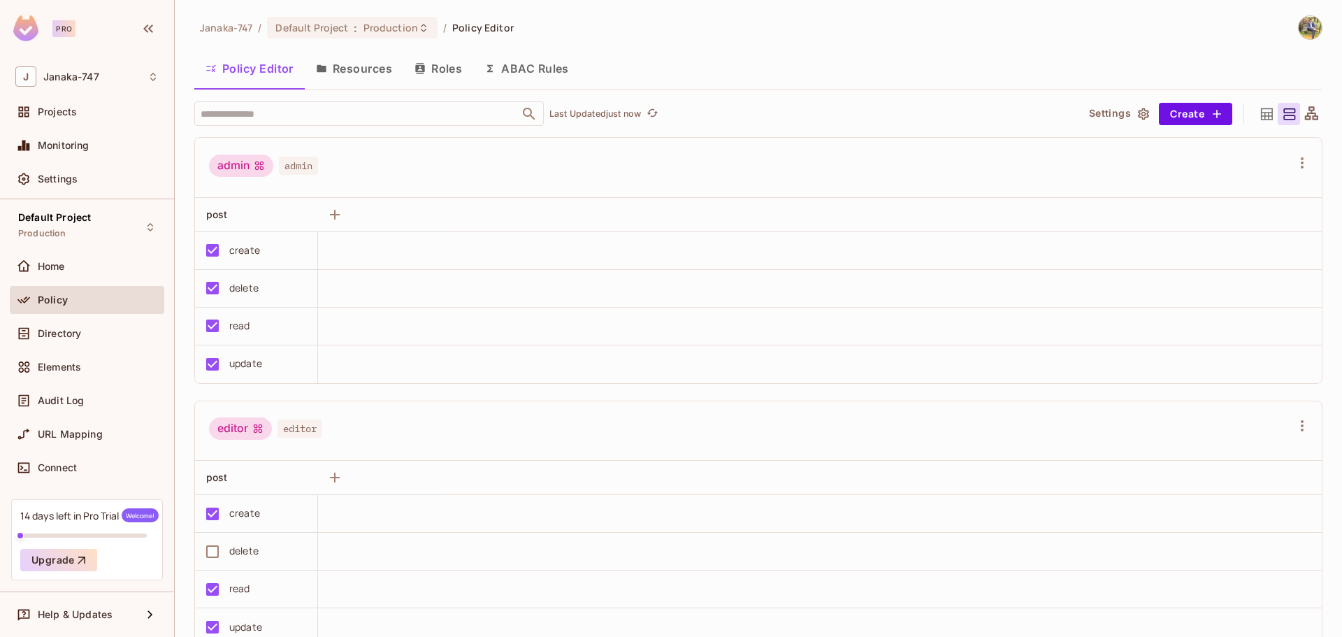
click at [1317, 13] on div "Janaka-747 / Default Project : Production / Policy Editor Policy Editor Resourc…" at bounding box center [758, 318] width 1167 height 637
click at [1298, 17] on img at bounding box center [1309, 27] width 23 height 23
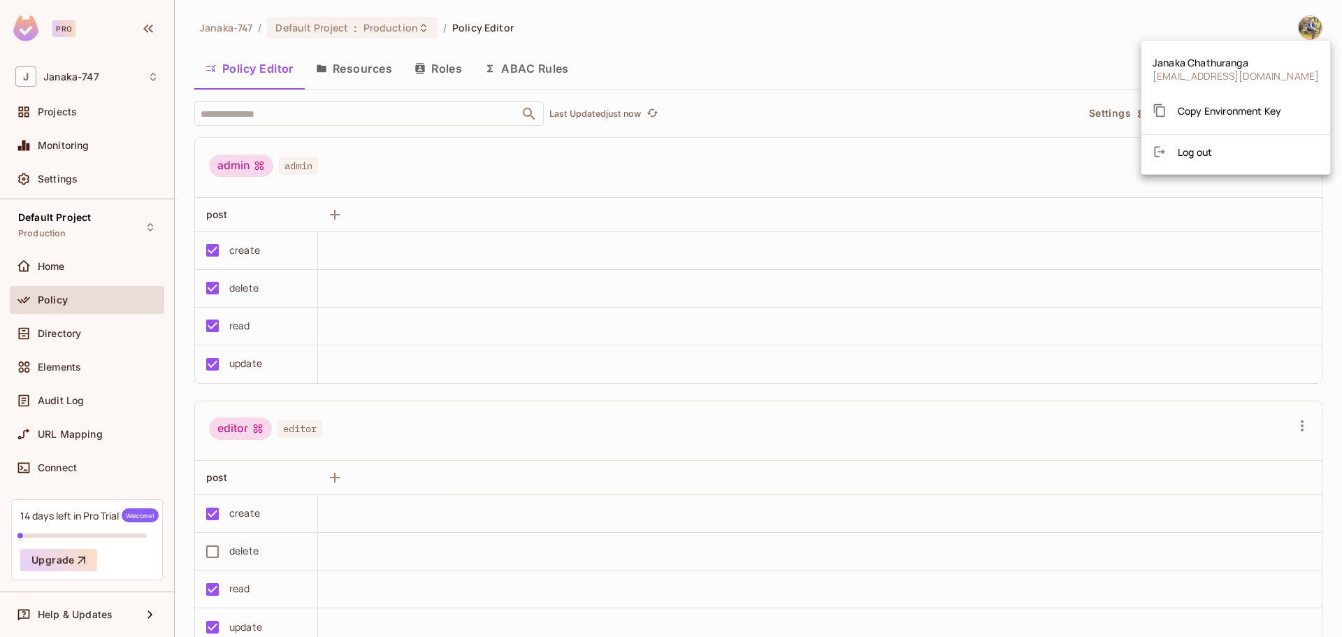
click at [1127, 60] on div at bounding box center [671, 318] width 1342 height 637
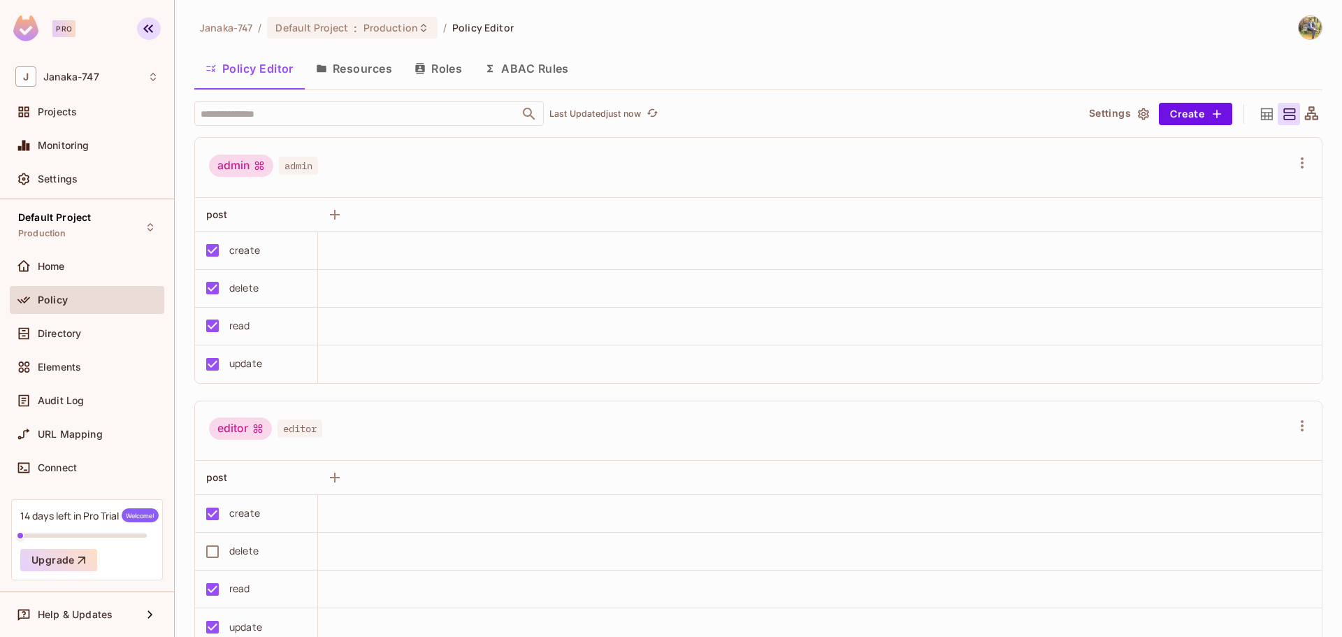
click at [157, 24] on button "button" at bounding box center [149, 28] width 24 height 22
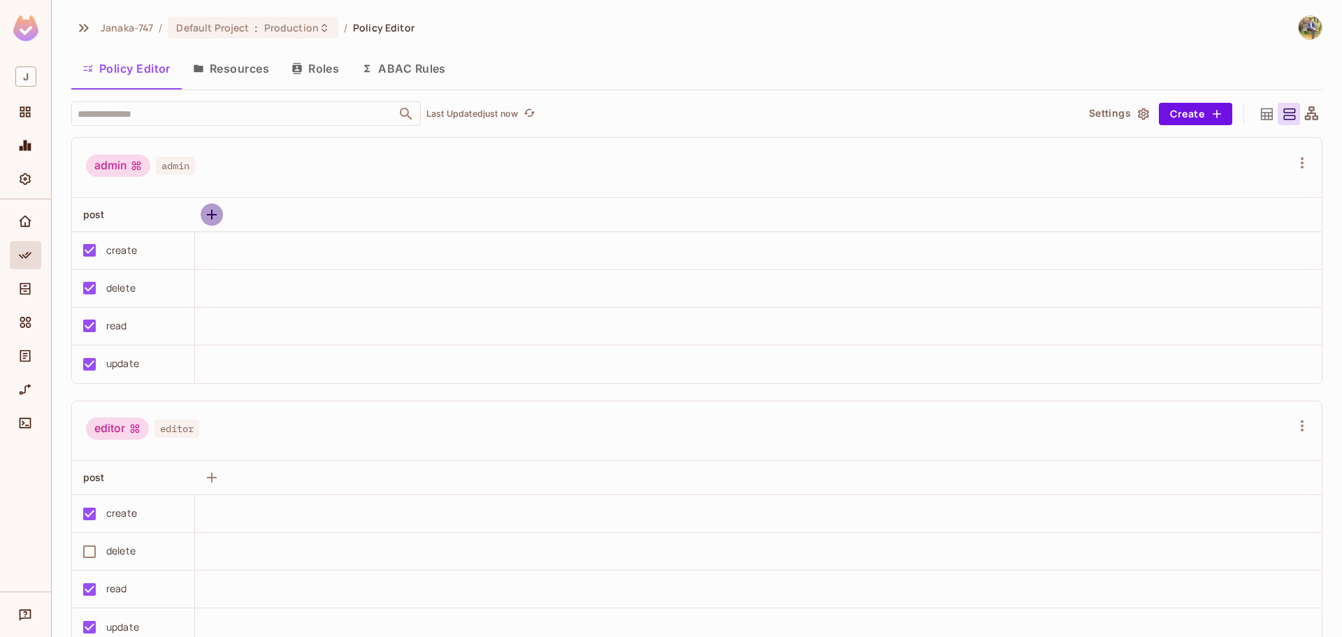
click at [217, 215] on icon "button" at bounding box center [211, 214] width 17 height 17
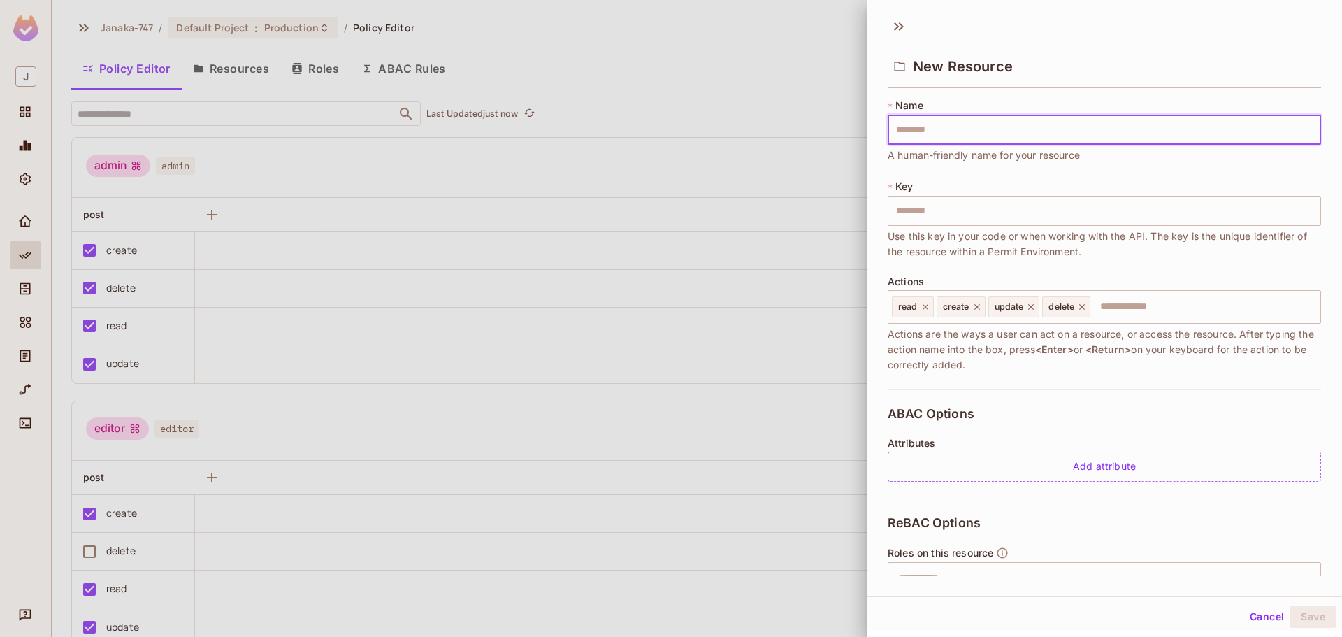
click at [321, 203] on div at bounding box center [671, 318] width 1342 height 637
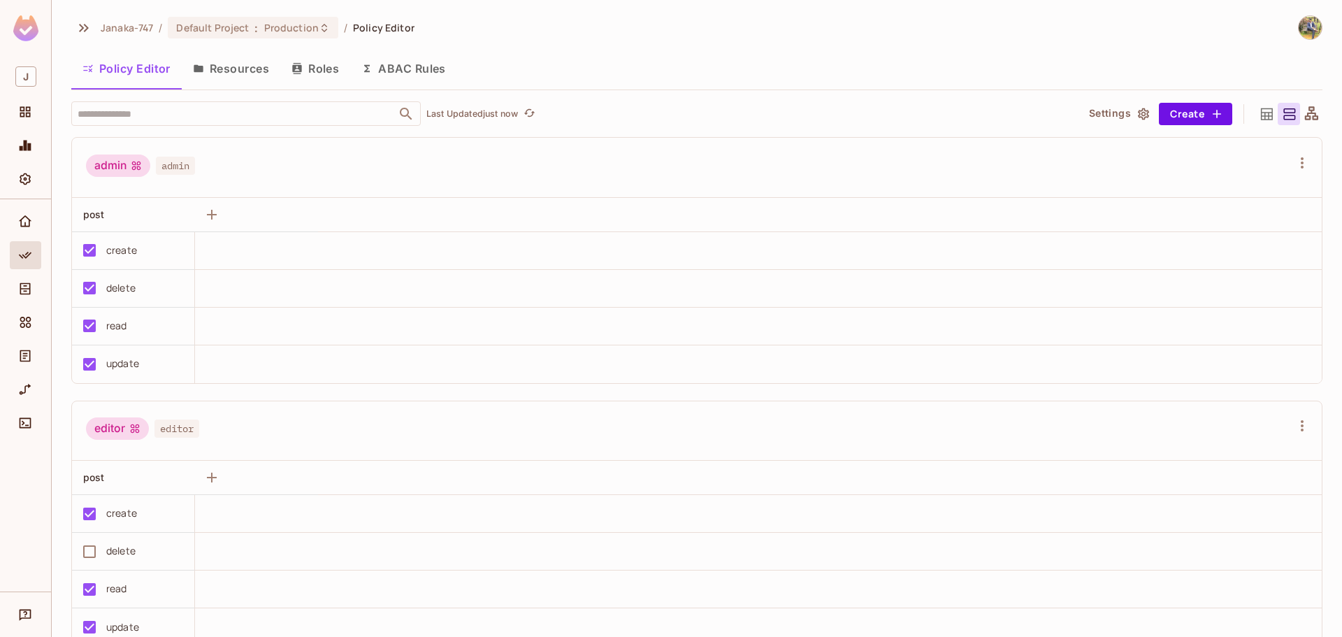
scroll to position [1, 0]
click at [254, 70] on button "Resources" at bounding box center [231, 67] width 99 height 35
